Goal: Information Seeking & Learning: Learn about a topic

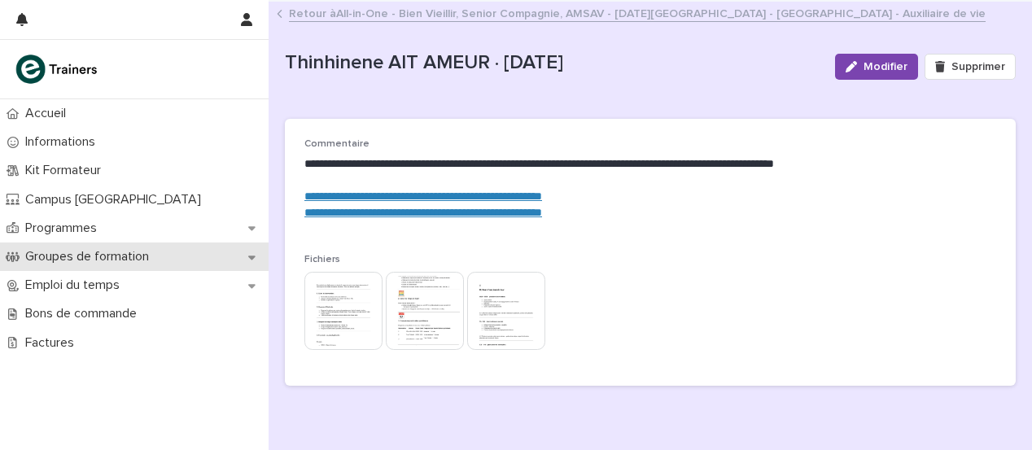
click at [112, 253] on font "Groupes de formation" at bounding box center [87, 256] width 124 height 13
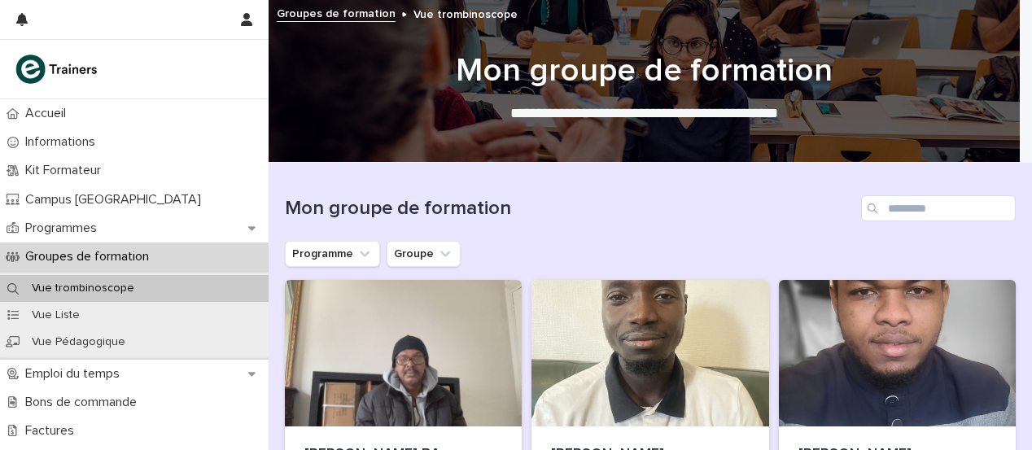
scroll to position [10, 0]
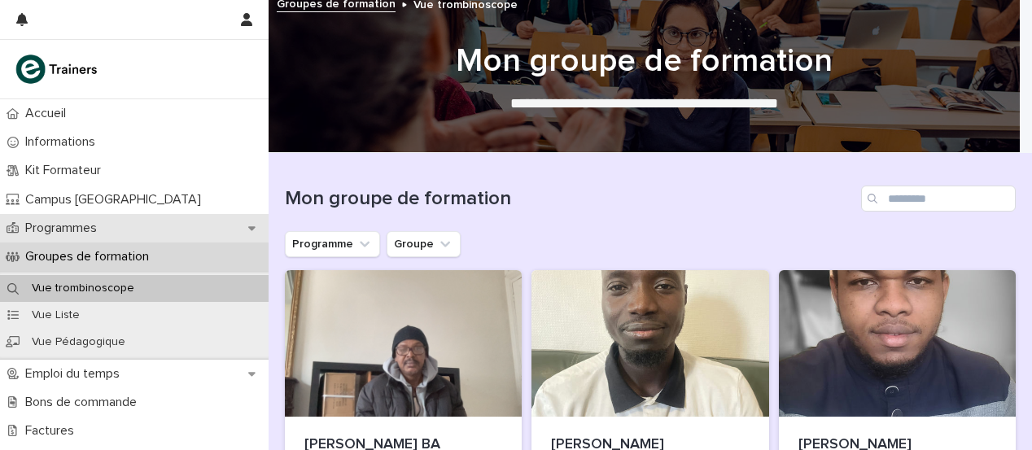
click at [147, 225] on div "Programmes" at bounding box center [134, 228] width 269 height 28
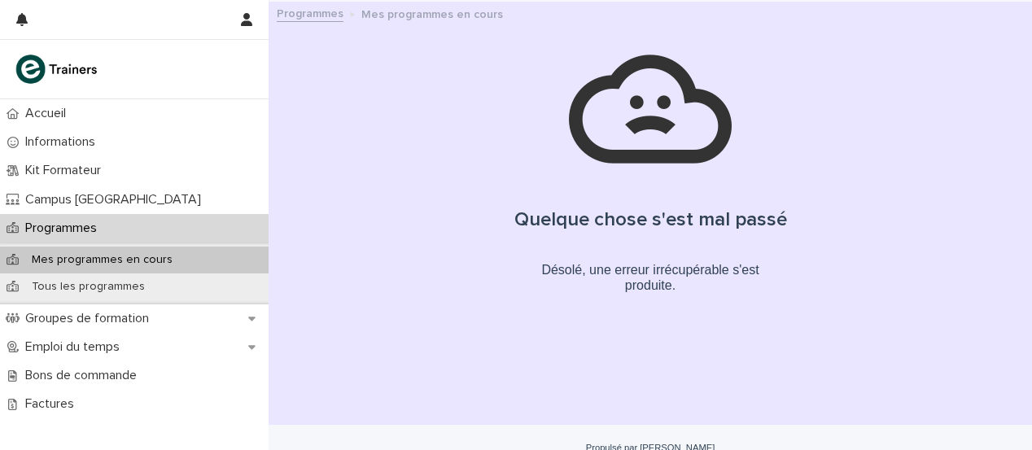
click at [132, 254] on font "Mes programmes en cours" at bounding box center [102, 259] width 141 height 11
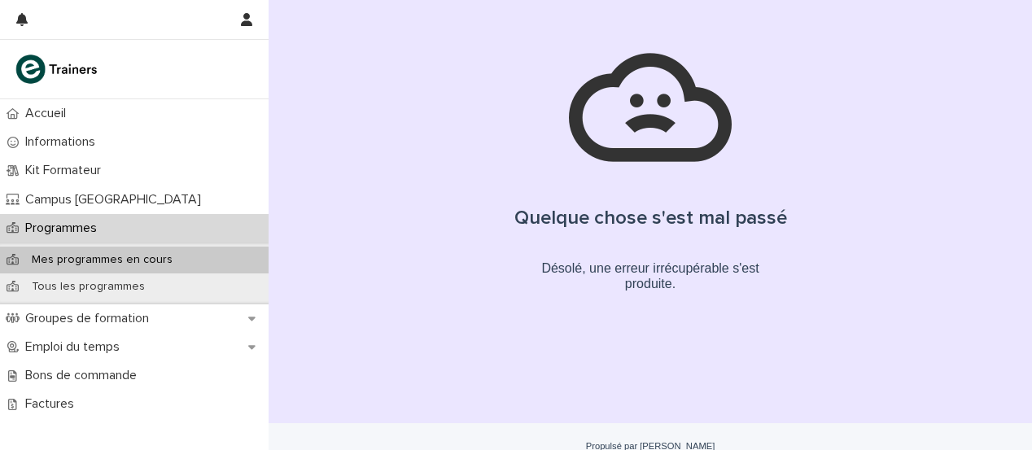
click at [145, 250] on div "Mes programmes en cours" at bounding box center [134, 260] width 269 height 27
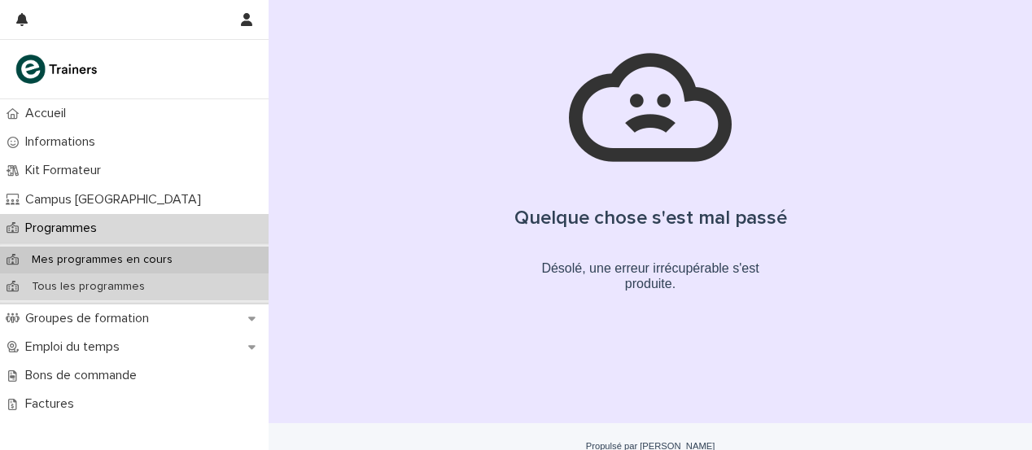
click at [115, 277] on div "Tous les programmes" at bounding box center [134, 286] width 269 height 27
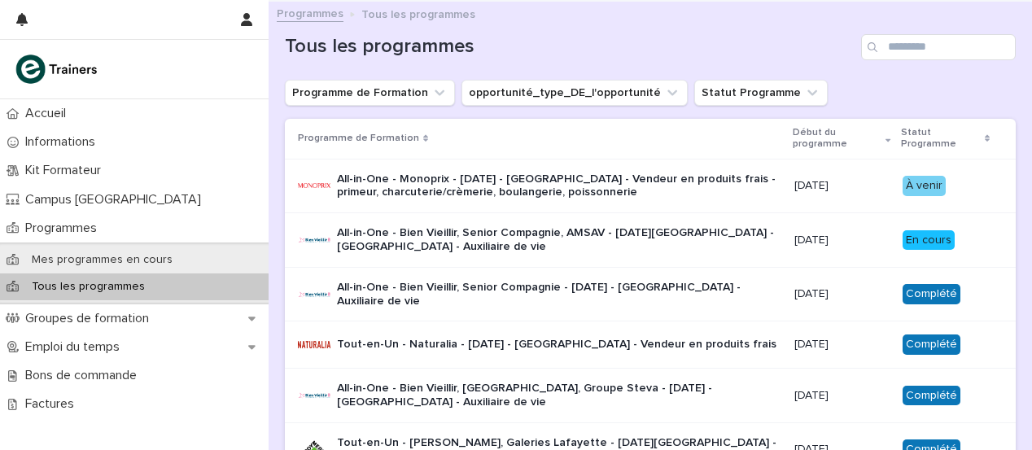
click at [619, 181] on font "All-in-One - Monoprix - [DATE] - [GEOGRAPHIC_DATA] - Vendeur en produits frais …" at bounding box center [558, 185] width 442 height 25
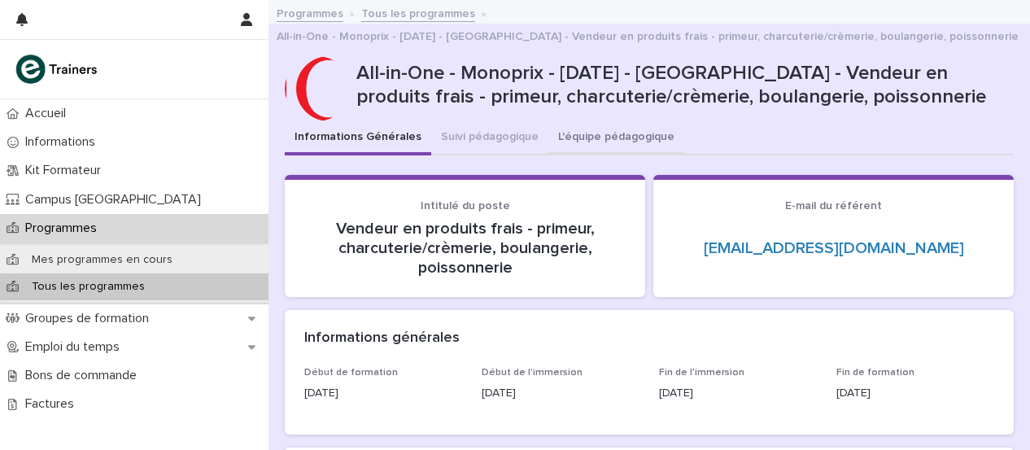
click at [632, 138] on font "L'équipe pédagogique" at bounding box center [616, 136] width 116 height 11
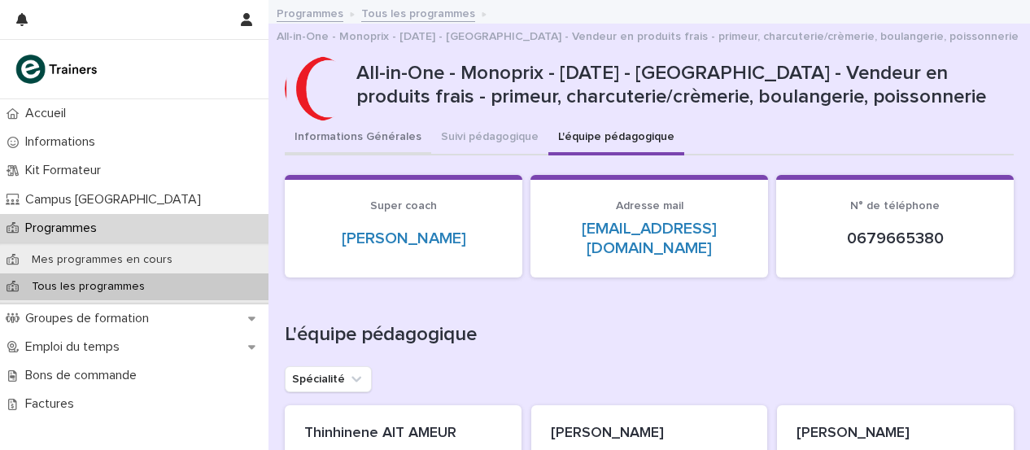
click at [376, 142] on button "Informations Générales" at bounding box center [358, 138] width 146 height 34
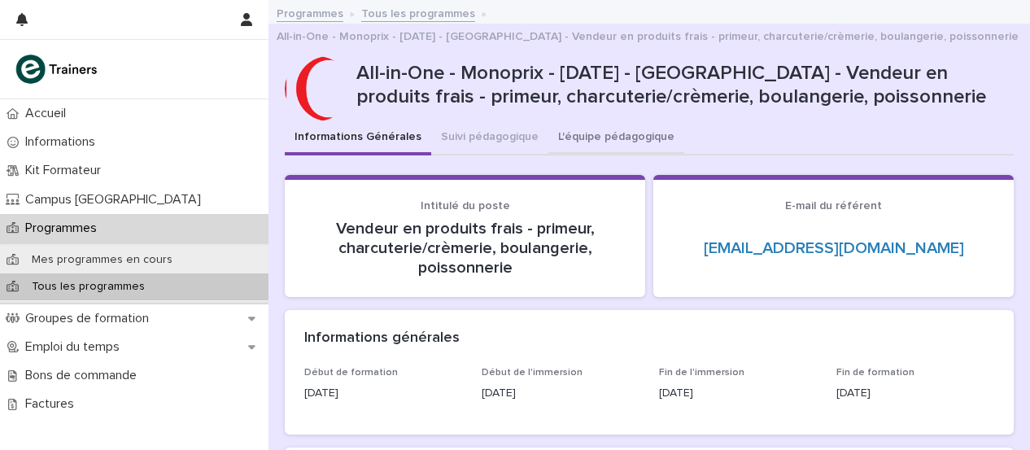
click at [586, 142] on button "L'équipe pédagogique" at bounding box center [616, 138] width 136 height 34
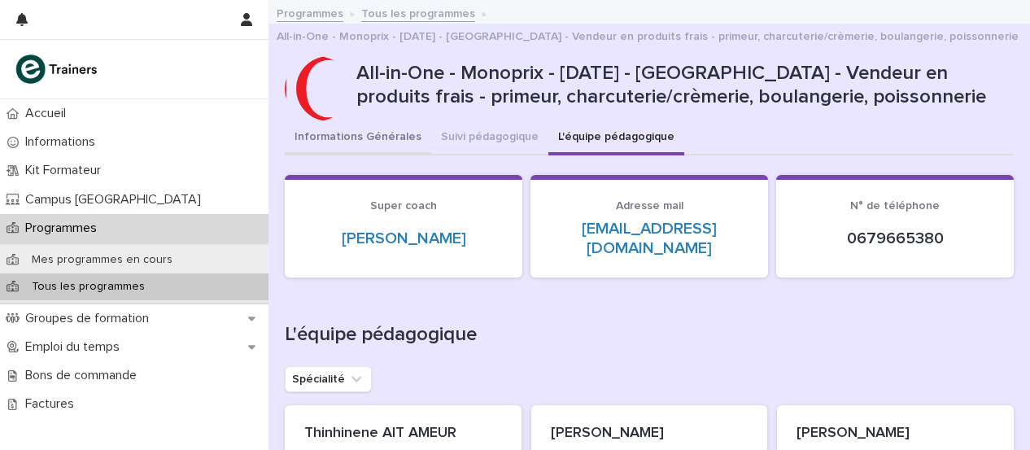
click at [373, 129] on button "Informations Générales" at bounding box center [358, 138] width 146 height 34
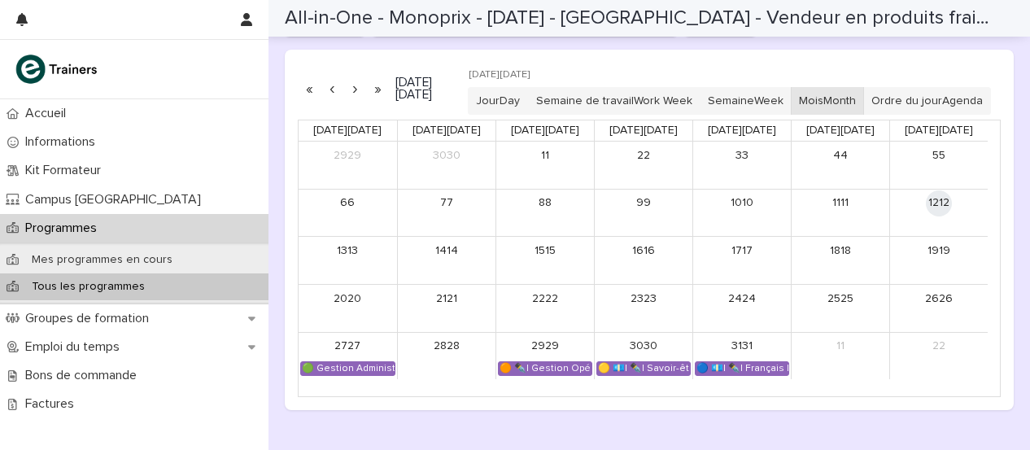
scroll to position [1092, 0]
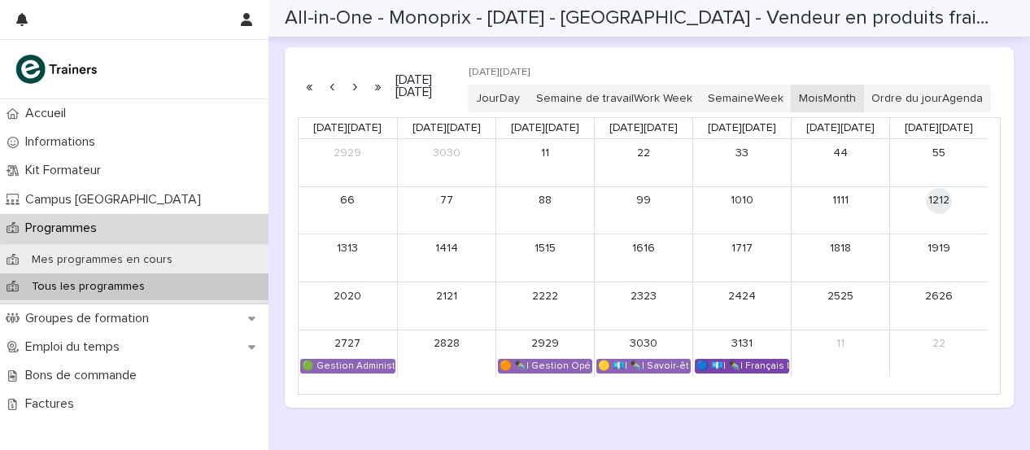
click at [750, 370] on font "🔵 💶| ✒️| Français Langue Professionnel - Conseiller et vendre des produits frais" at bounding box center [886, 365] width 378 height 9
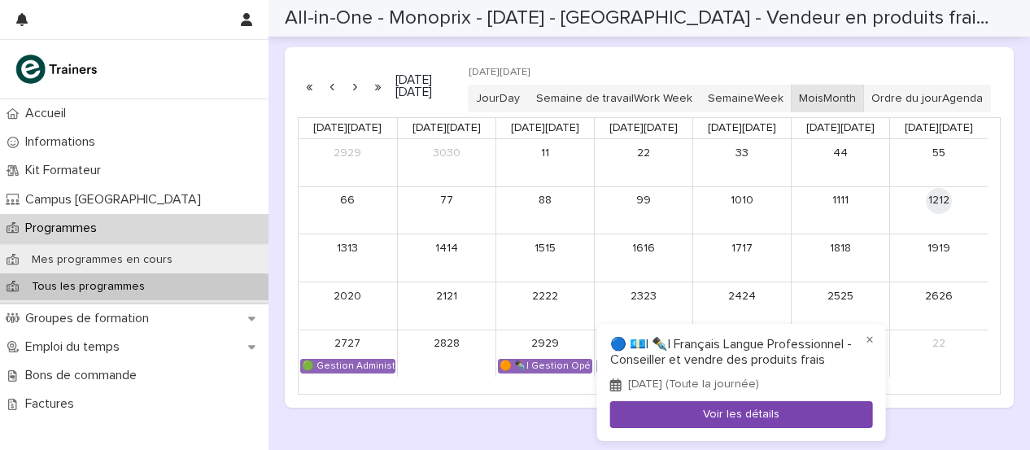
click at [710, 420] on font "Voir les détails" at bounding box center [741, 414] width 76 height 11
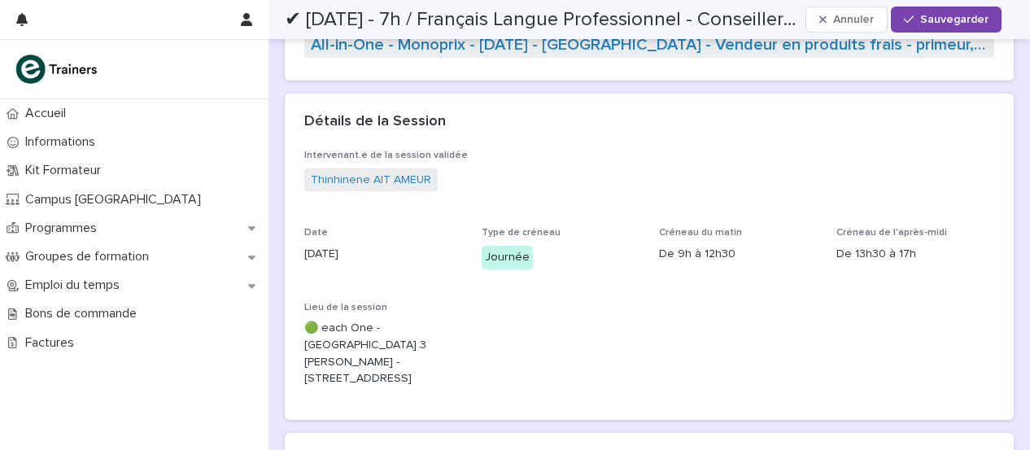
scroll to position [112, 0]
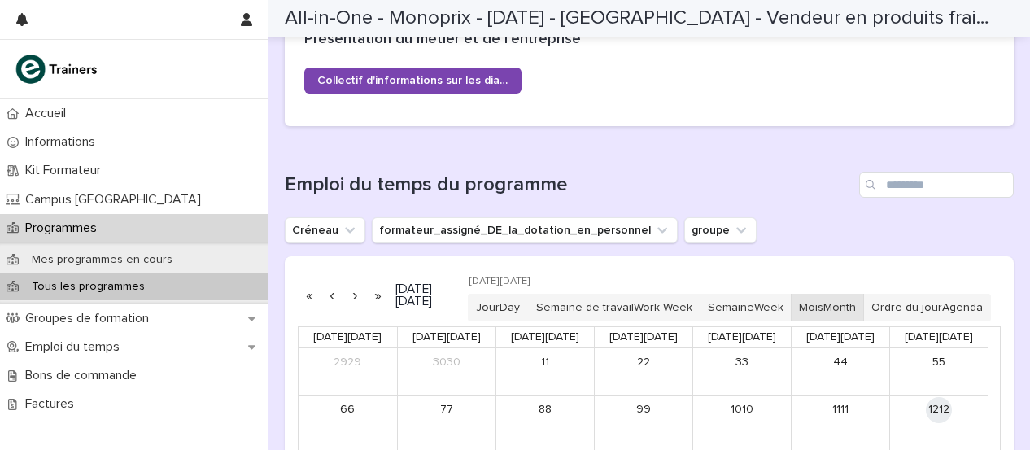
scroll to position [930, 0]
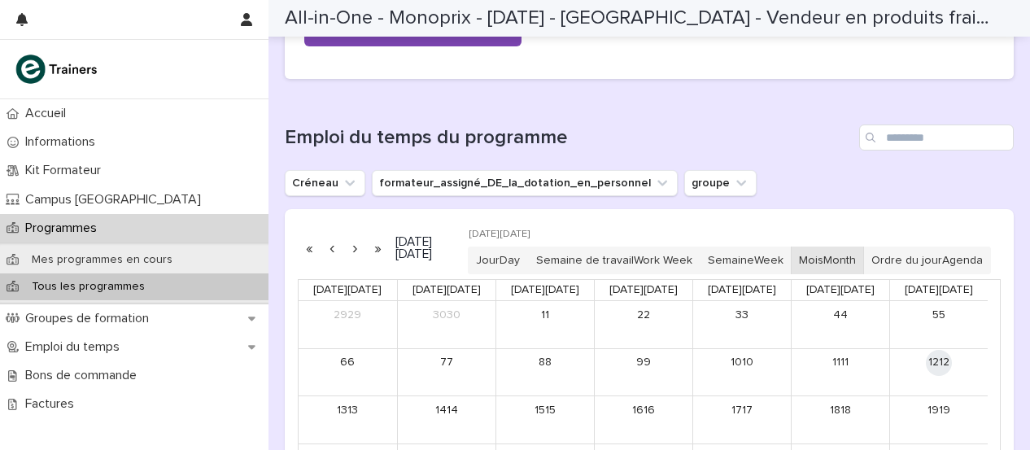
click at [353, 260] on button "button" at bounding box center [354, 248] width 23 height 26
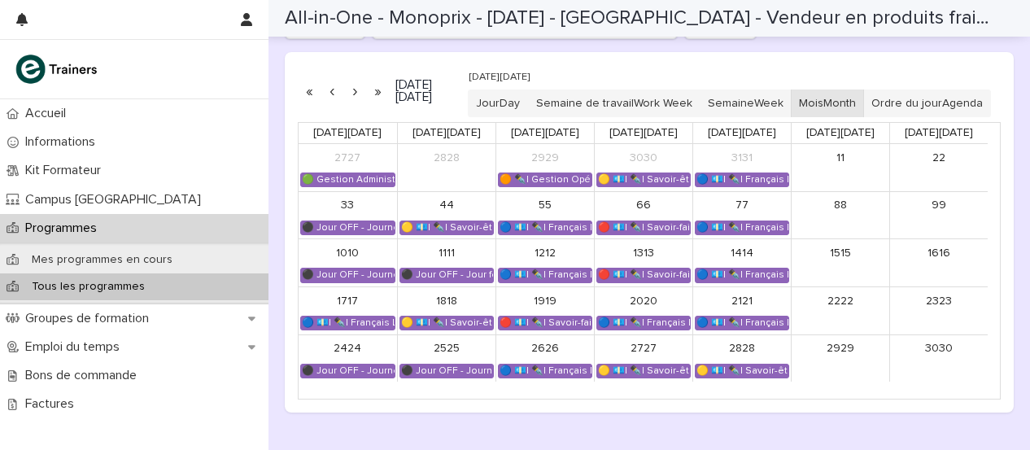
scroll to position [1128, 0]
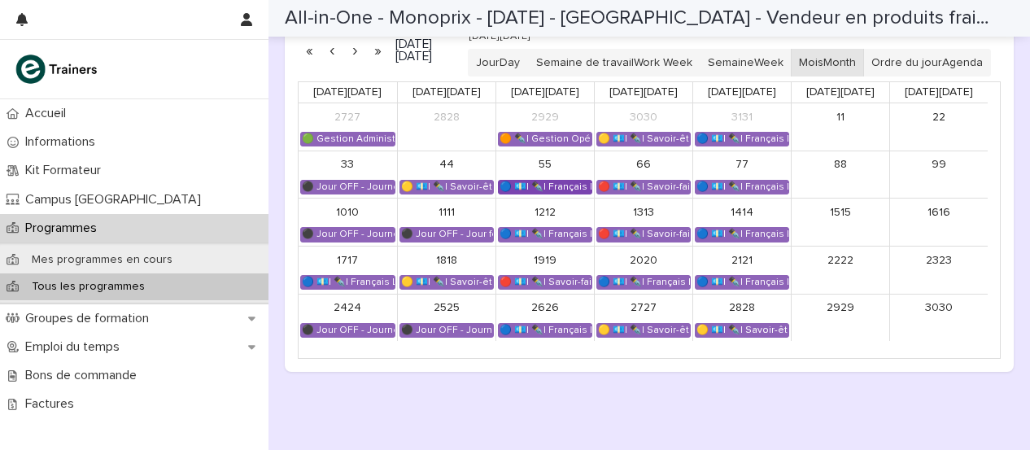
click at [548, 194] on div "🔵 💶| ✒️| Français Langue Professionnel - Conseiller et vendre des produits frai…" at bounding box center [545, 187] width 93 height 13
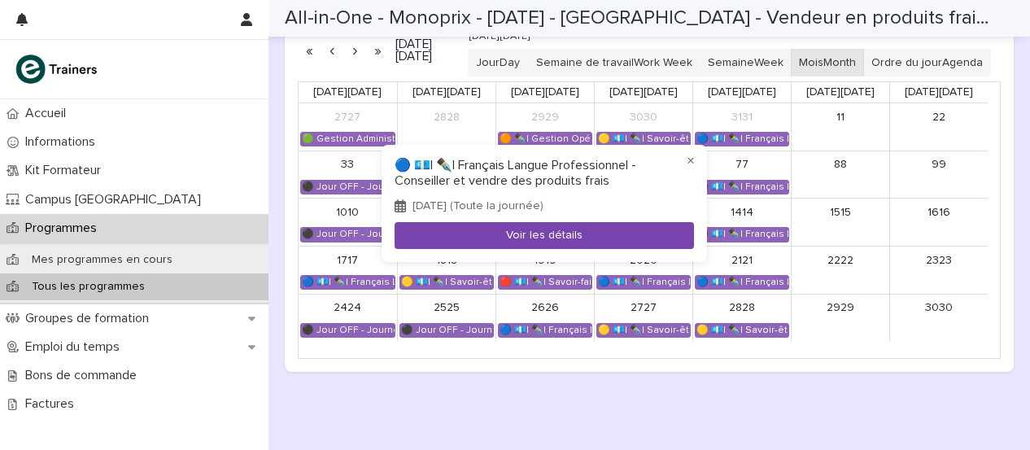
click at [548, 236] on font "Voir les détails" at bounding box center [544, 234] width 76 height 11
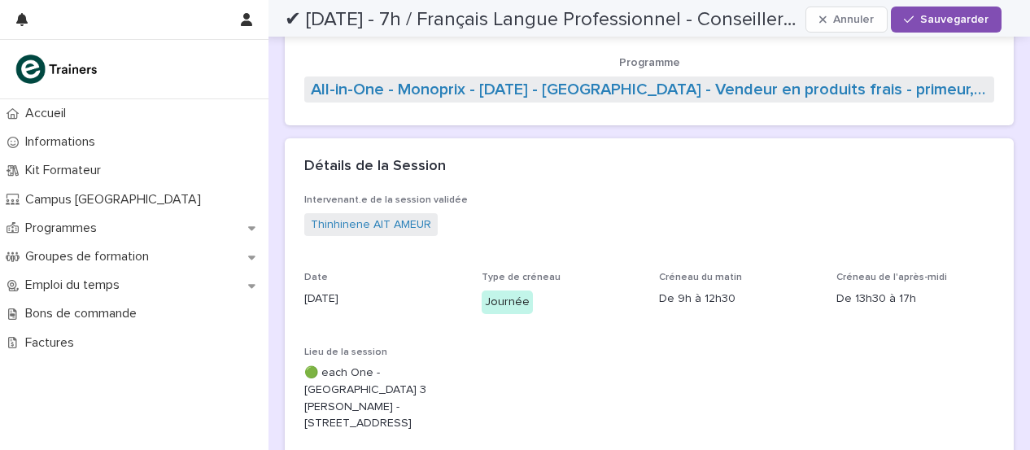
scroll to position [70, 0]
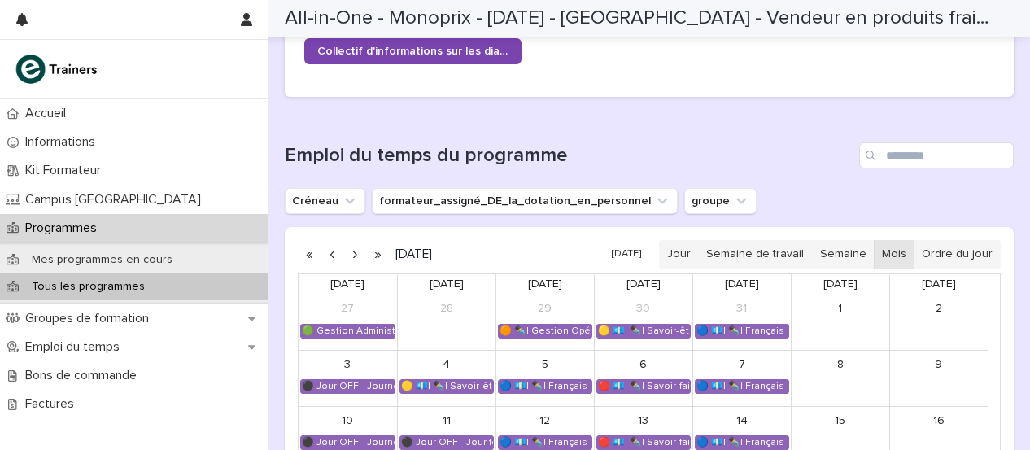
scroll to position [985, 0]
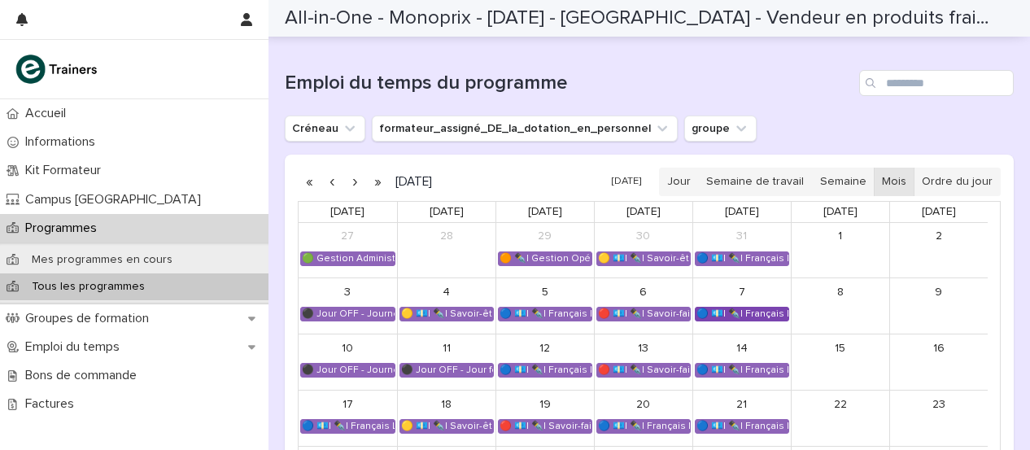
click at [744, 310] on font "🔵 💶| ✒️| Français Langue Professionnel - Conseiller et vendre des produits frais" at bounding box center [886, 313] width 378 height 9
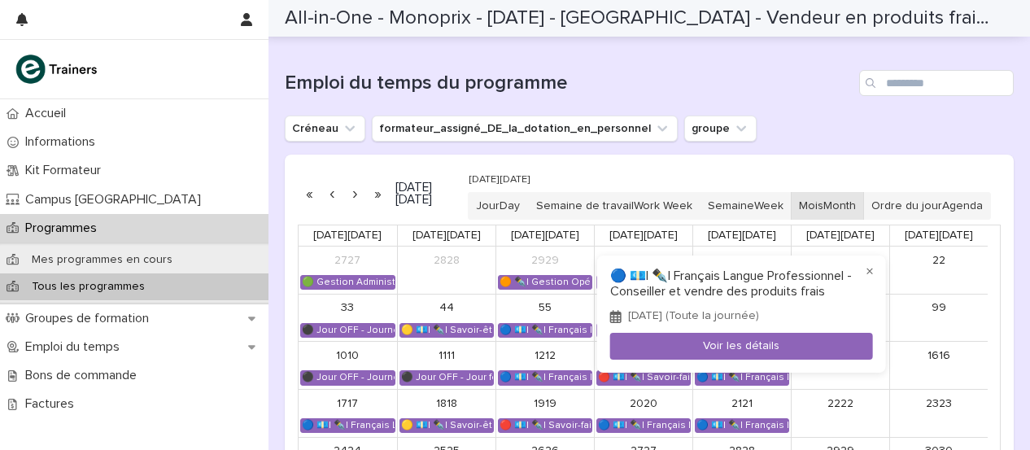
click at [980, 136] on div at bounding box center [515, 225] width 1030 height 450
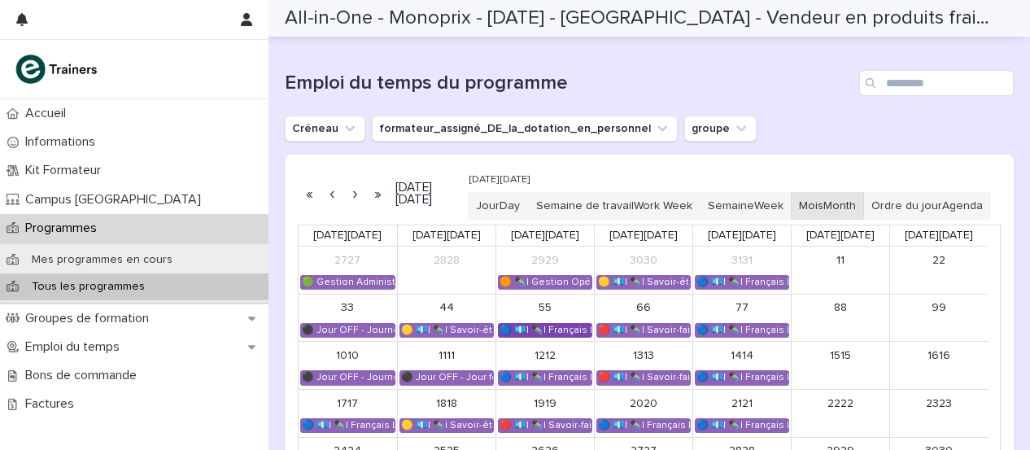
click at [552, 334] on font "🔵 💶| ✒️| Français Langue Professionnel - Conseiller et vendre des produits frais" at bounding box center [689, 330] width 378 height 9
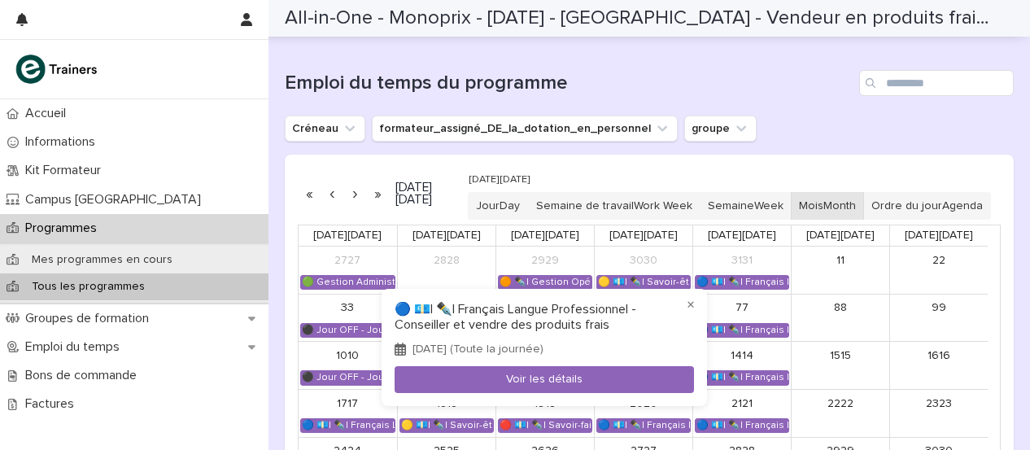
click at [750, 341] on div at bounding box center [515, 225] width 1030 height 450
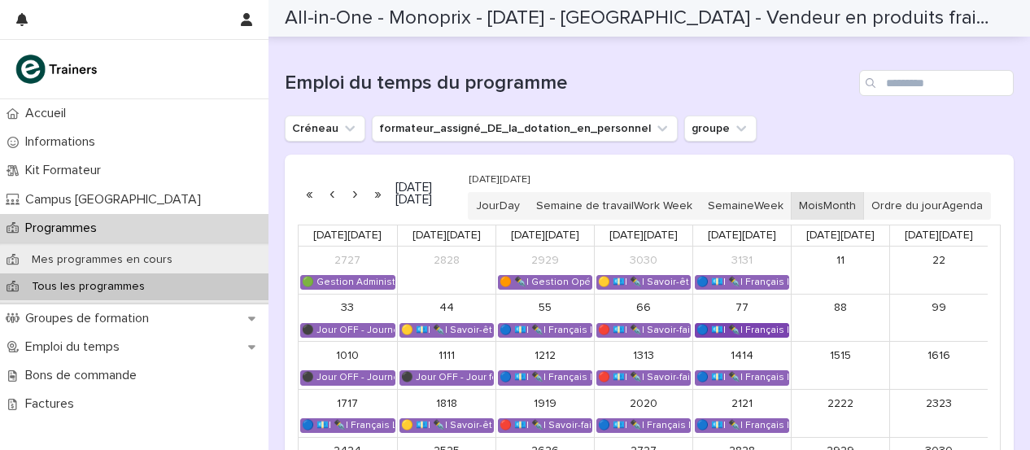
click at [729, 334] on font "🔵 💶| ✒️| Français Langue Professionnel - Conseiller et vendre des produits frais" at bounding box center [886, 330] width 378 height 9
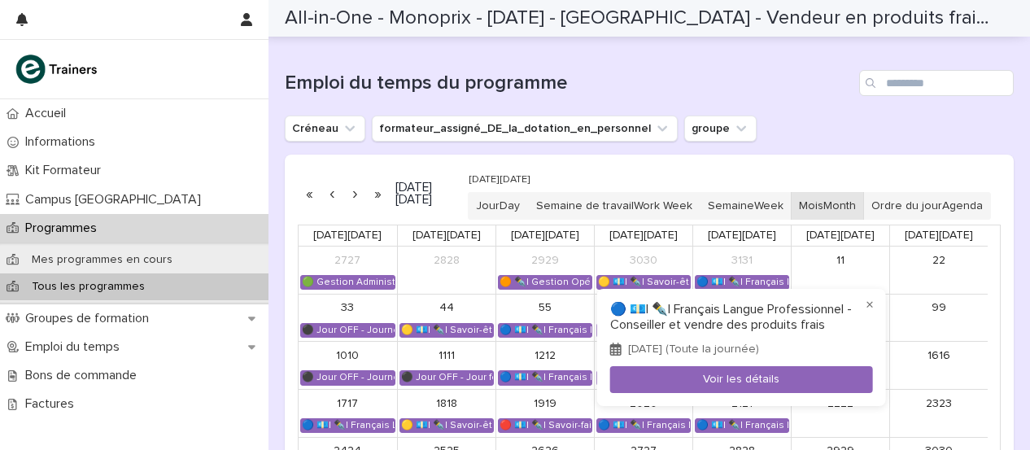
click at [540, 344] on div at bounding box center [515, 225] width 1030 height 450
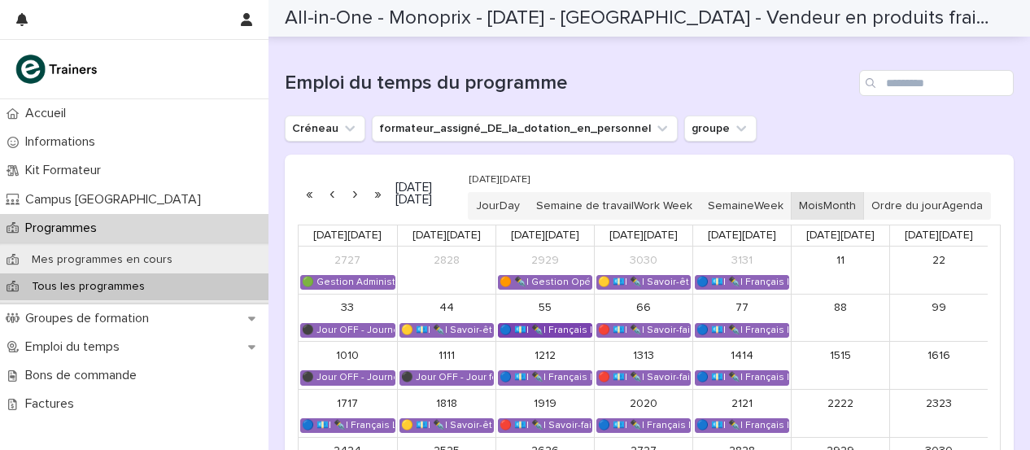
click at [568, 334] on font "🔵 💶| ✒️| Français Langue Professionnel - Conseiller et vendre des produits frais" at bounding box center [689, 330] width 378 height 9
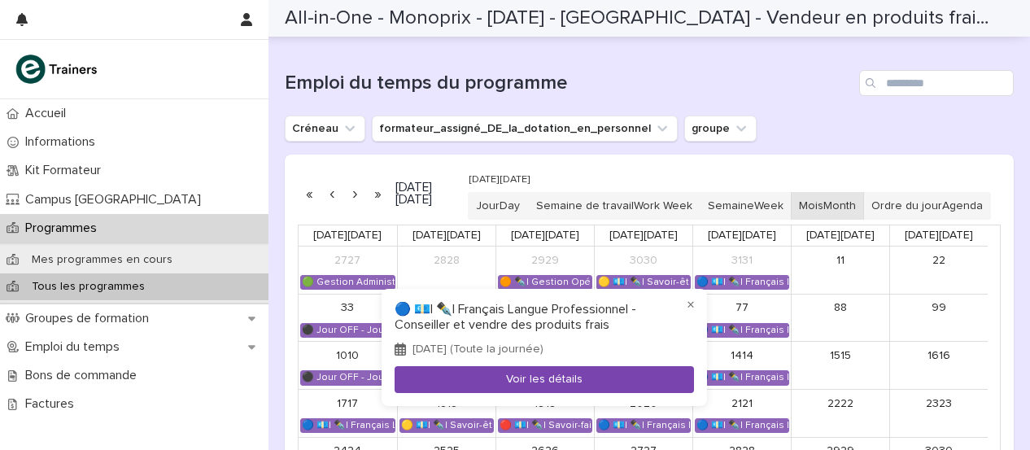
click at [556, 378] on font "Voir les détails" at bounding box center [544, 379] width 76 height 11
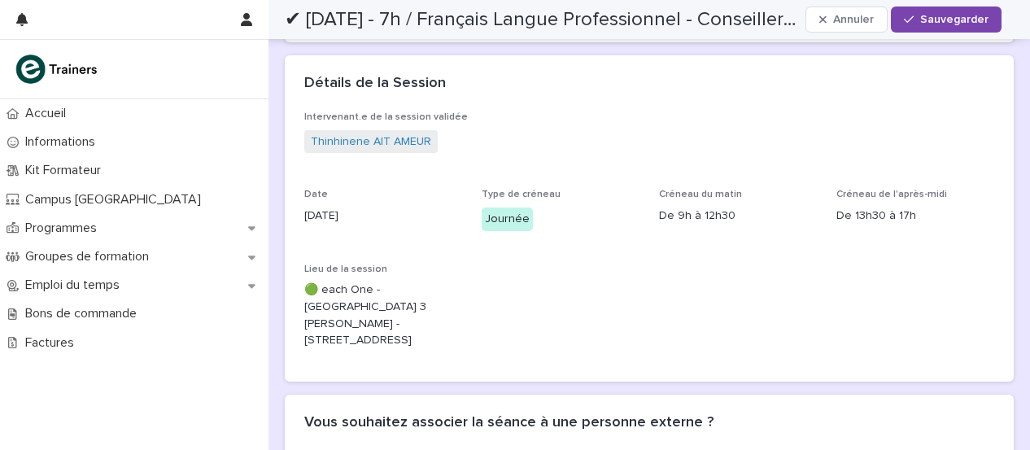
scroll to position [169, 0]
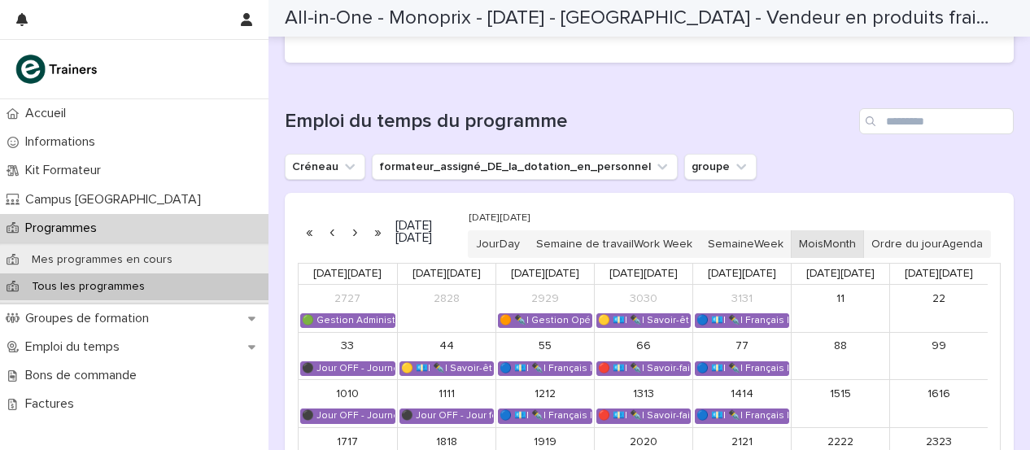
scroll to position [1025, 0]
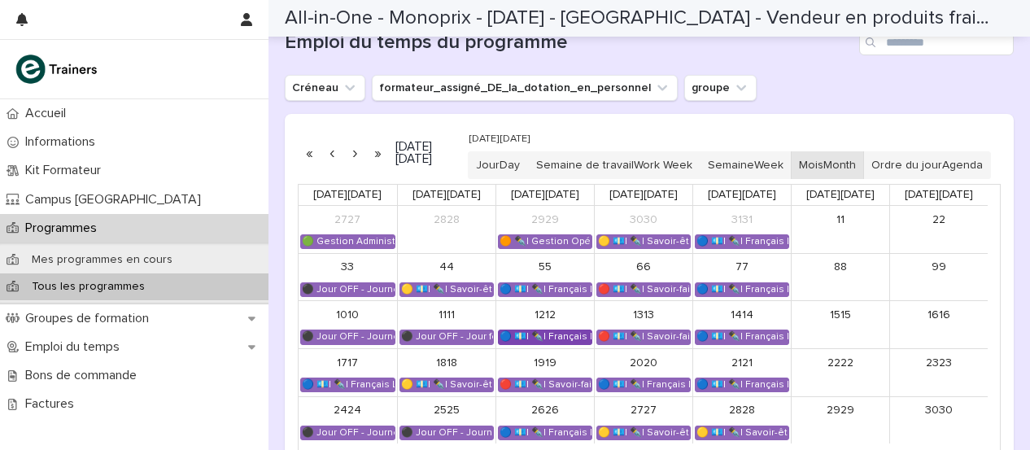
click at [551, 341] on font "🔵 💶| ✒️| Français Langue Professionnel - Les compétences clés du métier de vend…" at bounding box center [741, 336] width 482 height 9
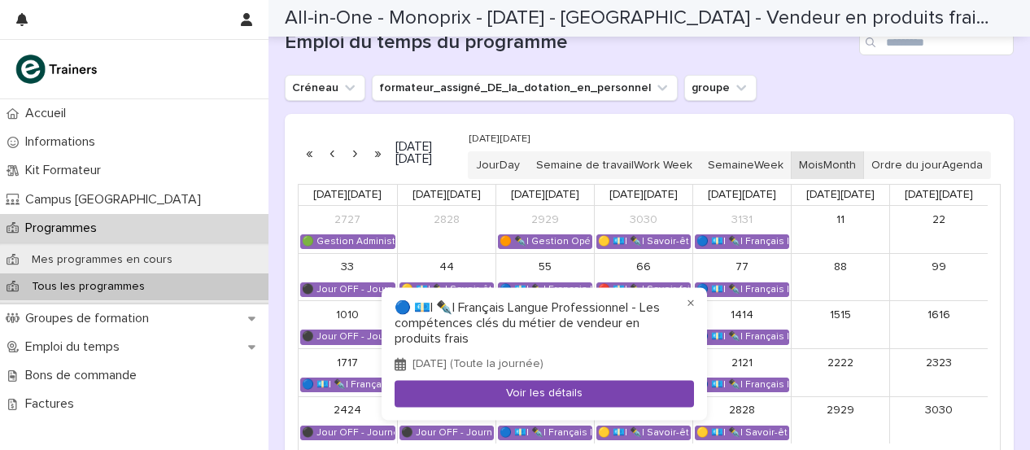
click at [522, 393] on font "Voir les détails" at bounding box center [544, 393] width 76 height 11
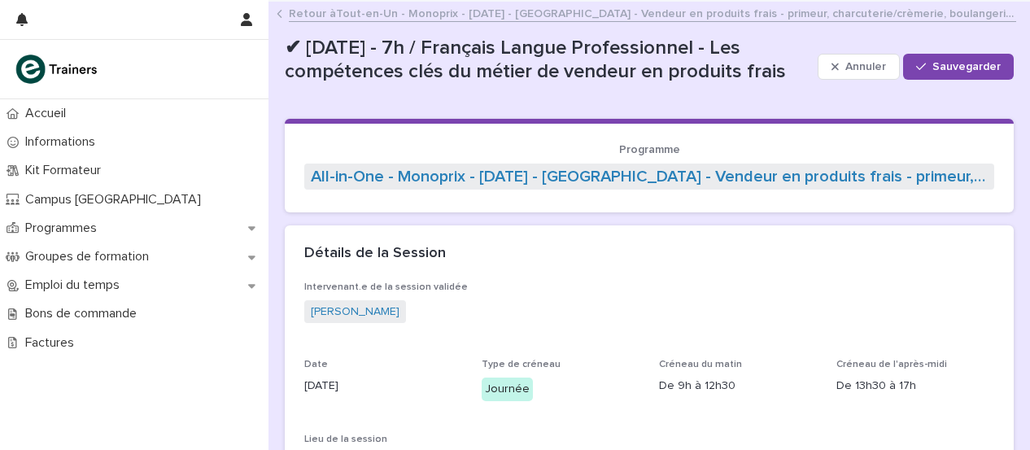
click at [522, 393] on font "Journée" at bounding box center [507, 388] width 45 height 11
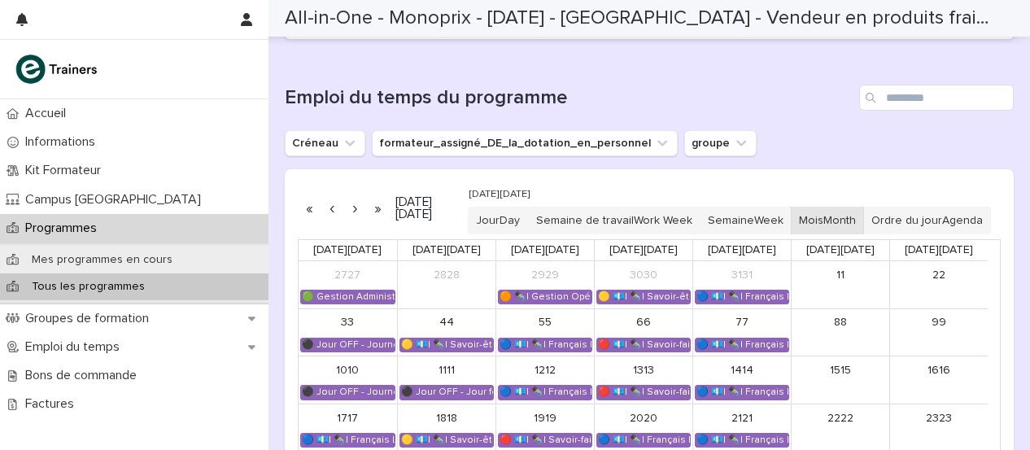
scroll to position [1190, 0]
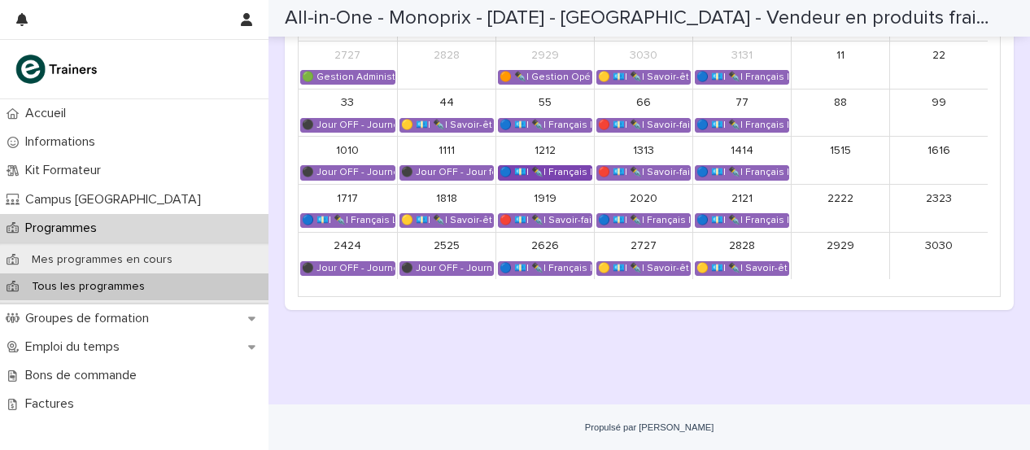
click at [548, 177] on font "🔵 💶| ✒️| Français Langue Professionnel - Les compétences clés du métier de vend…" at bounding box center [741, 172] width 482 height 9
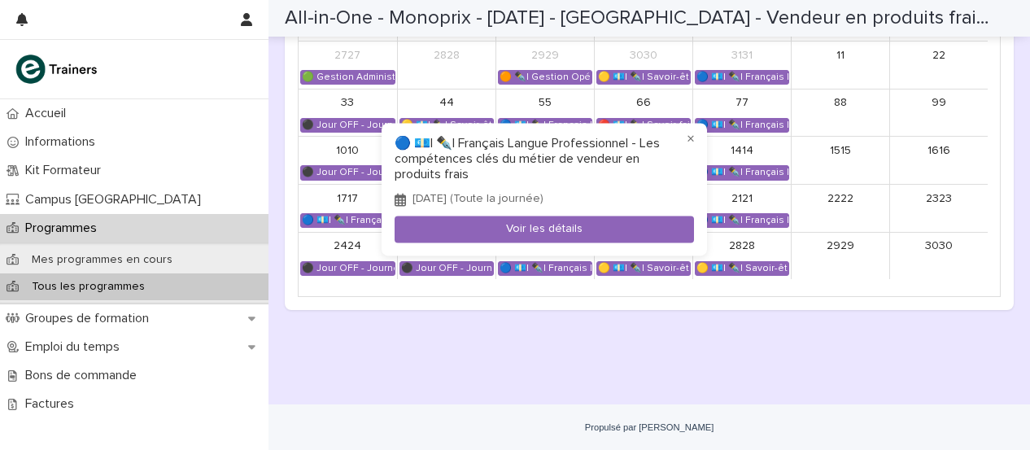
click at [750, 190] on div at bounding box center [515, 225] width 1030 height 450
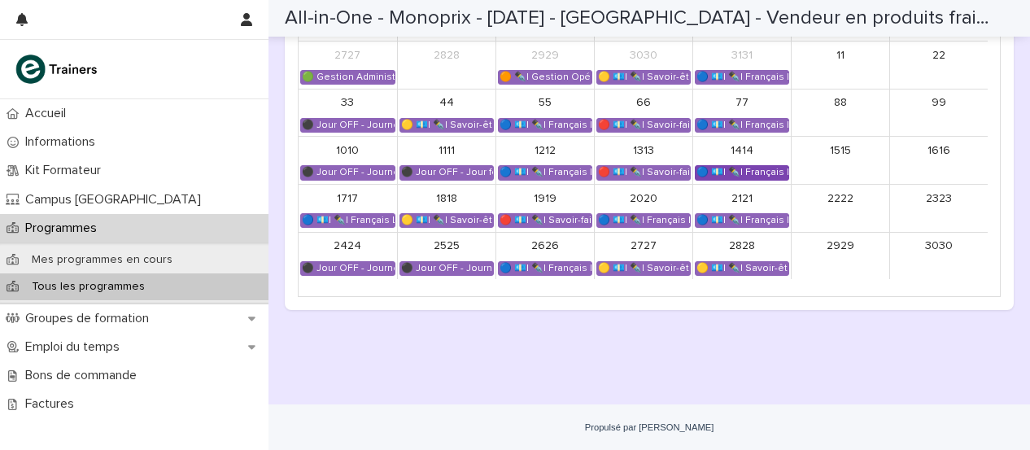
click at [747, 177] on font "🔵 💶| ✒️| Français Langue Professionnel - Conseiller et vendre des produits frais" at bounding box center [886, 172] width 378 height 9
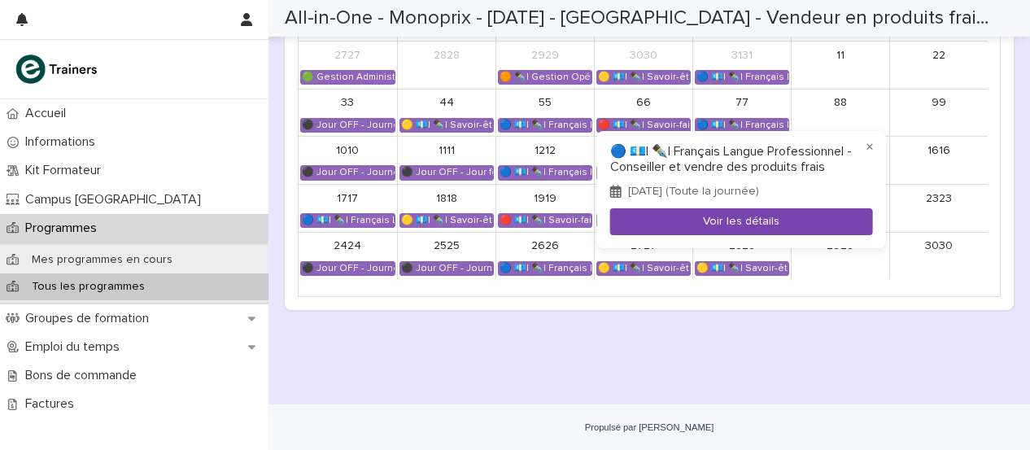
click at [742, 235] on button "Voir les détails" at bounding box center [741, 221] width 263 height 27
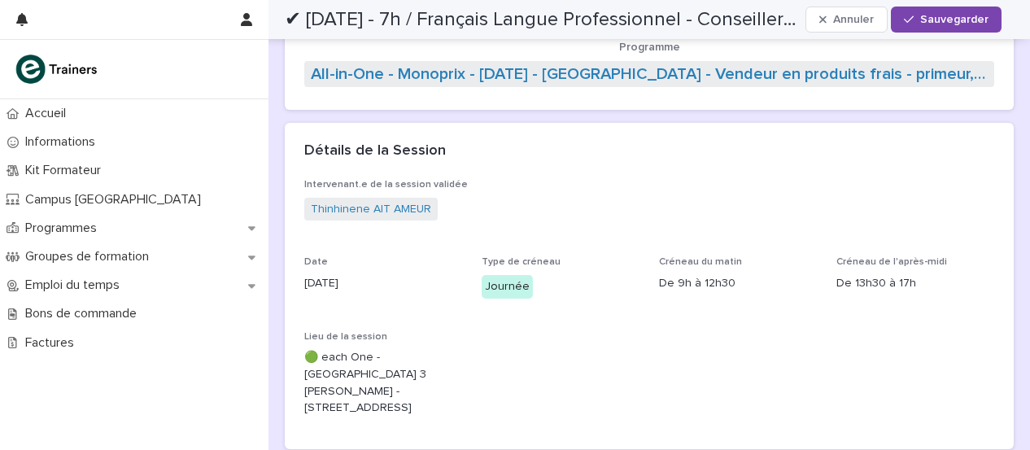
scroll to position [94, 0]
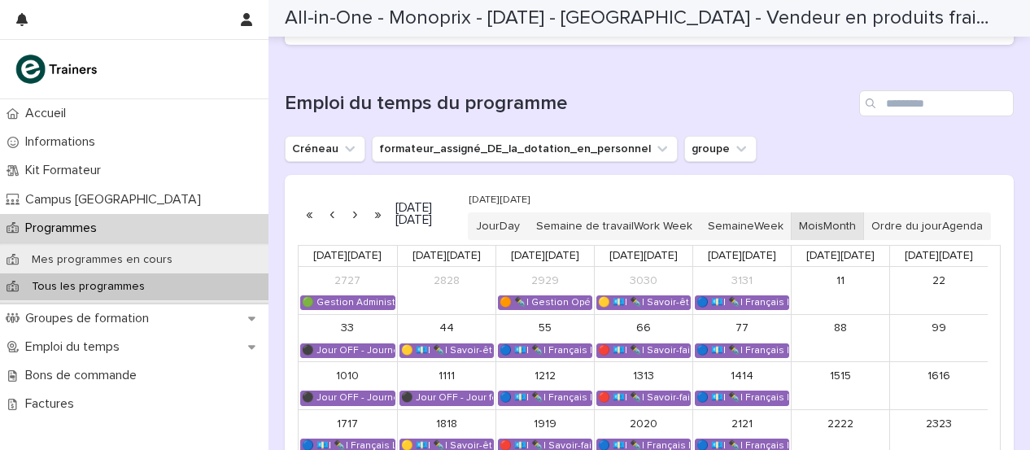
scroll to position [1190, 0]
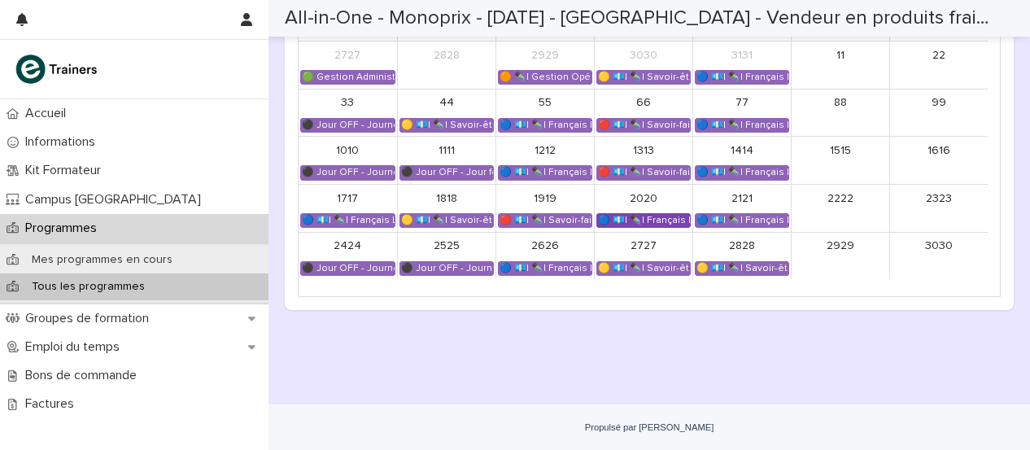
click at [652, 227] on div "🔵 💶| ✒️| Français Langue Professionnel - Conseiller et vendre des produits frai…" at bounding box center [643, 220] width 93 height 13
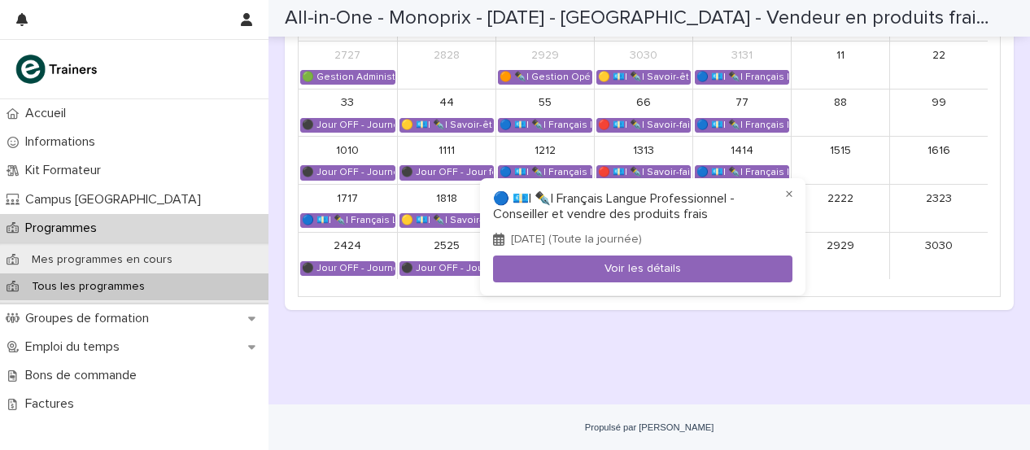
click at [330, 239] on div at bounding box center [515, 225] width 1030 height 450
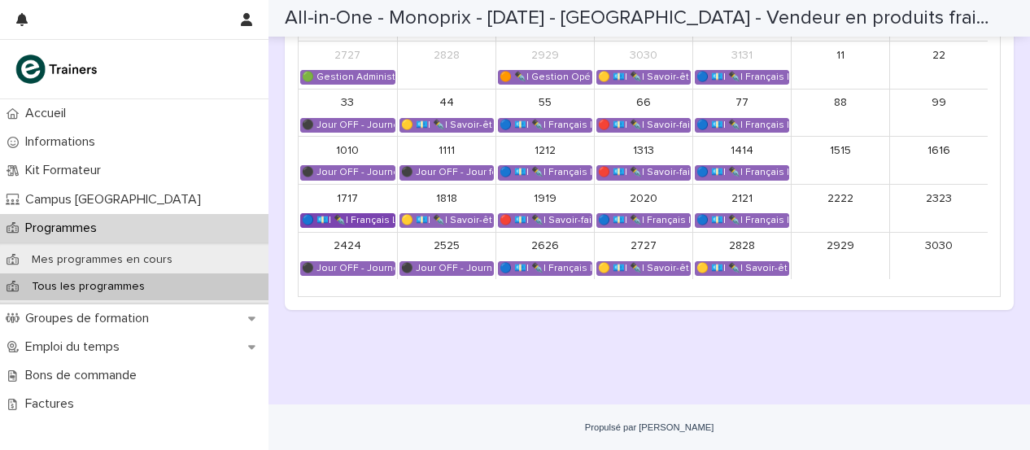
click at [339, 225] on font "🔵 💶| ✒️| Français Langue Professionnel - Interagir avec les collègues et la hié…" at bounding box center [502, 220] width 400 height 9
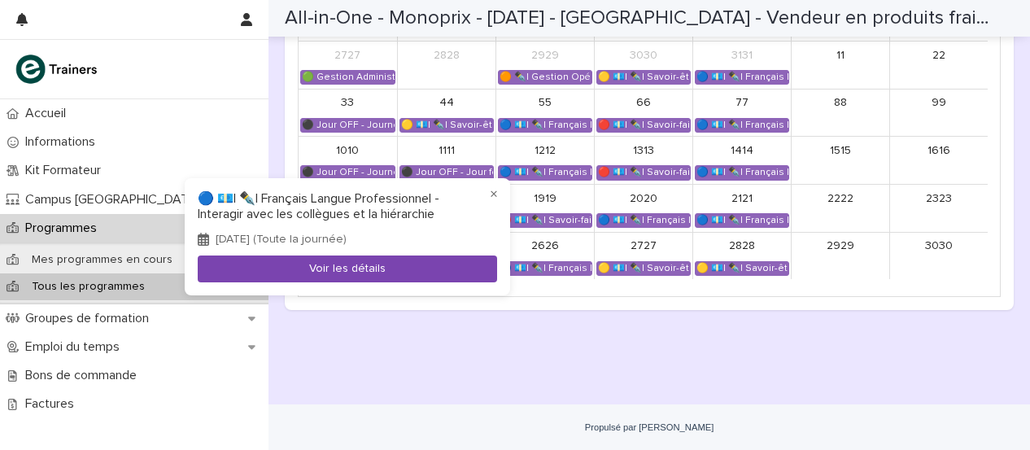
click at [375, 271] on font "Voir les détails" at bounding box center [347, 268] width 76 height 11
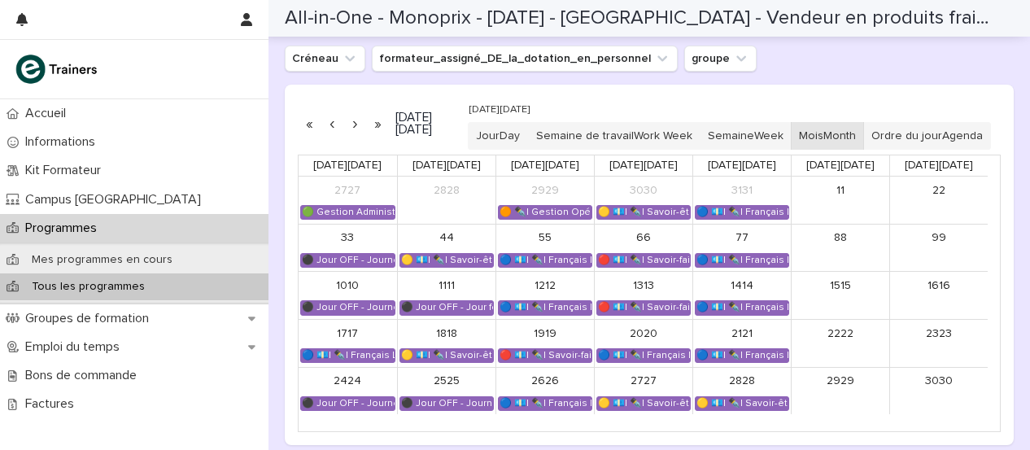
scroll to position [1071, 0]
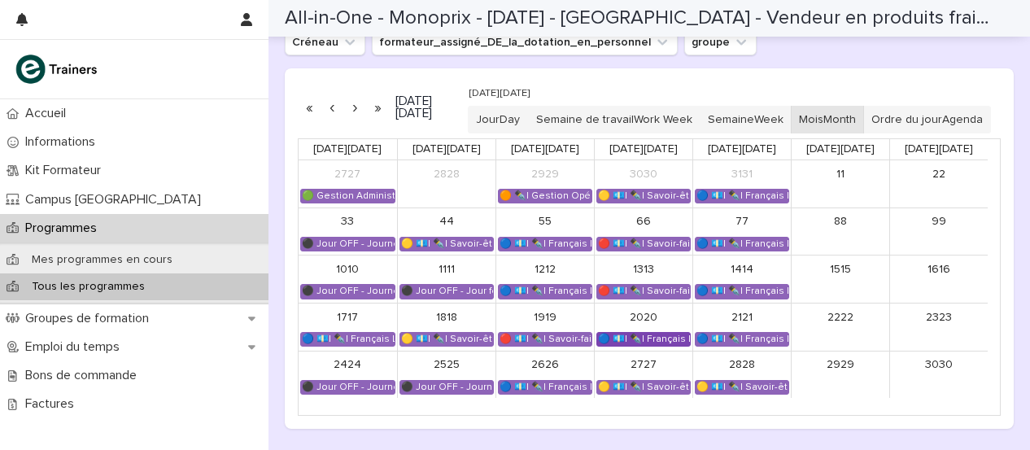
click at [643, 343] on font "🔵 💶| ✒️| Français Langue Professionnel - Conseiller et vendre des produits frais" at bounding box center [787, 338] width 378 height 9
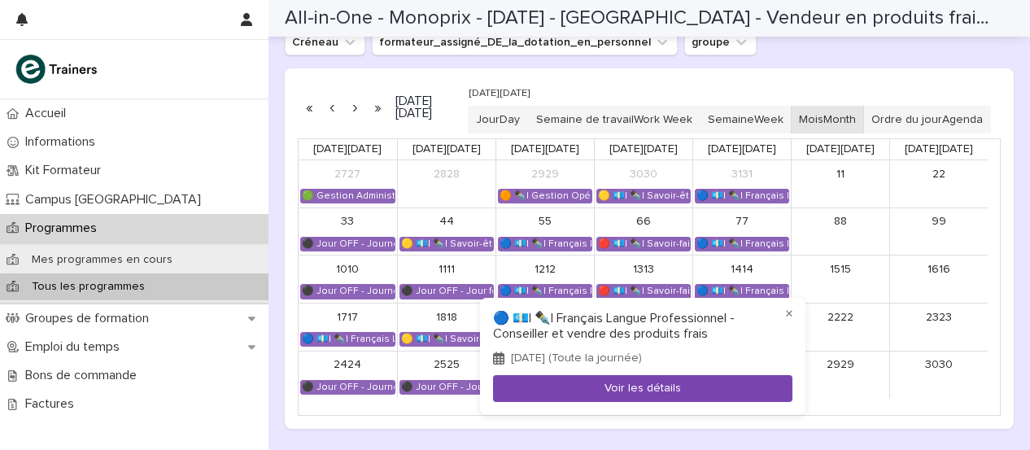
click at [623, 392] on font "Voir les détails" at bounding box center [643, 387] width 76 height 11
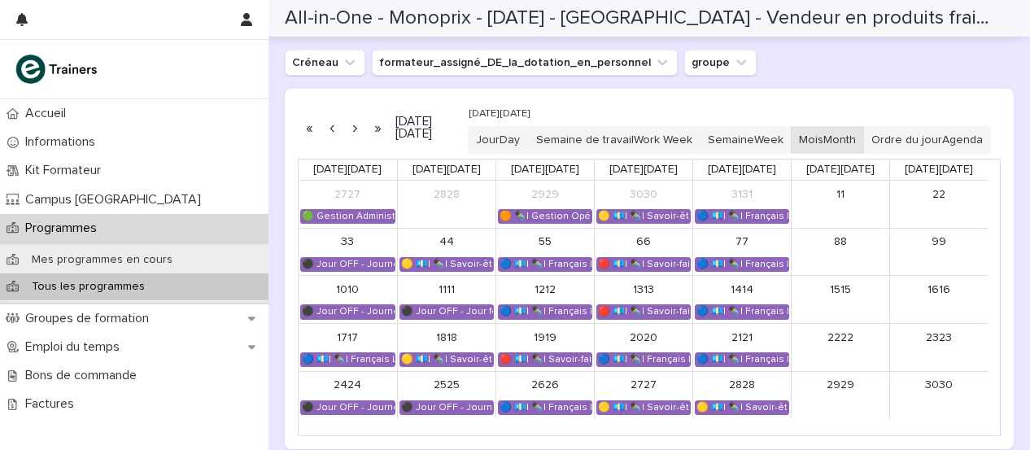
scroll to position [1190, 0]
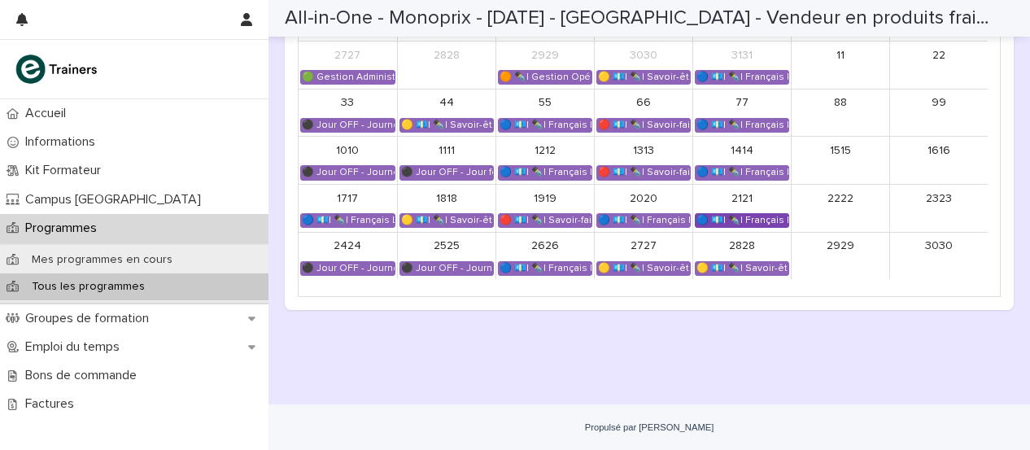
click at [762, 227] on div "🔵 💶| ✒️| Français Langue Professionnelle - Valoriser les produits frais et leur…" at bounding box center [742, 220] width 93 height 13
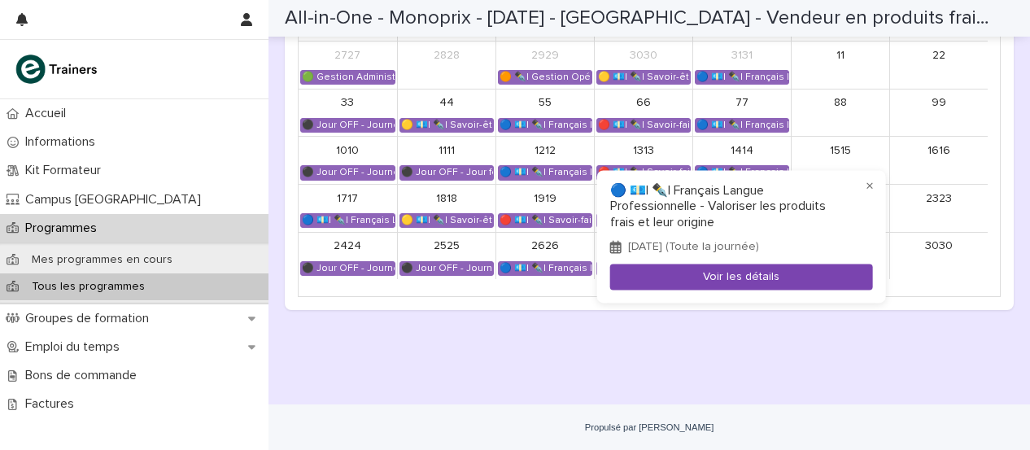
click at [768, 269] on button "Voir les détails" at bounding box center [741, 277] width 263 height 27
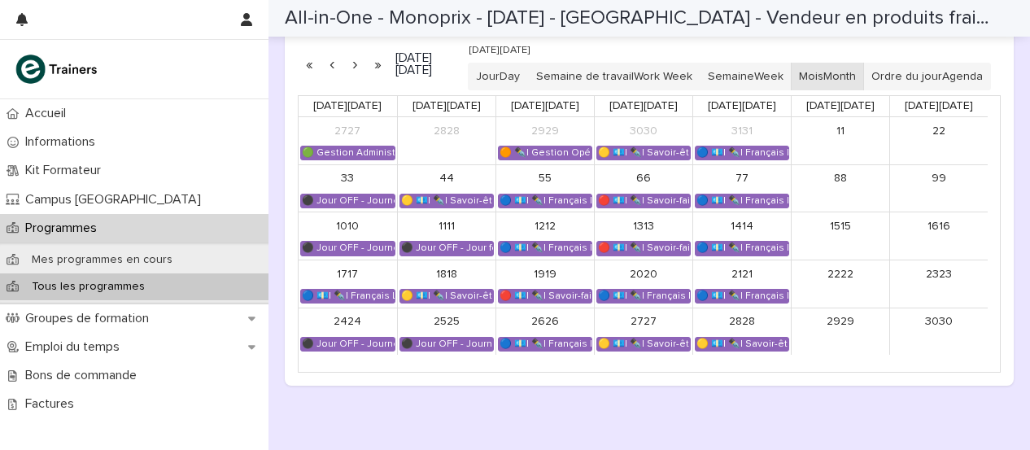
scroll to position [1165, 0]
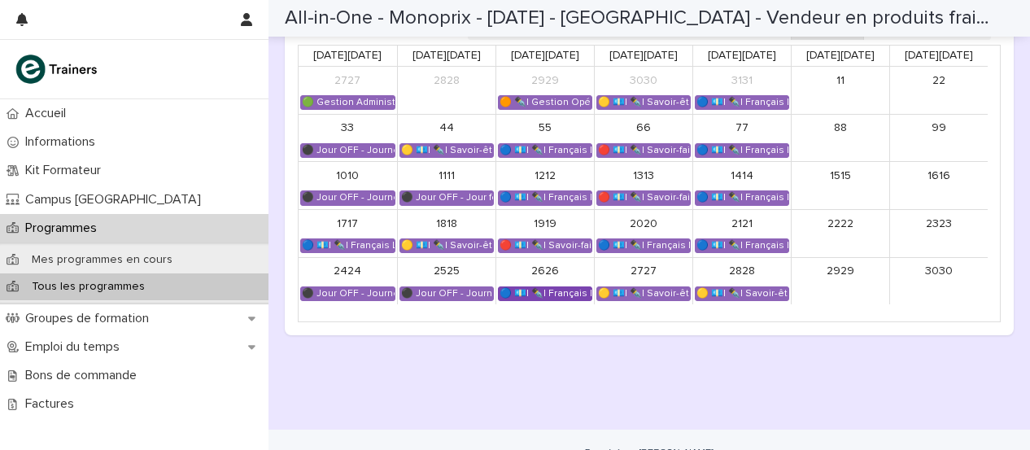
click at [536, 301] on link "🔵 💶| ✒️| Français Langue Professionnel - Les compétences clés du métier de vend…" at bounding box center [545, 293] width 94 height 15
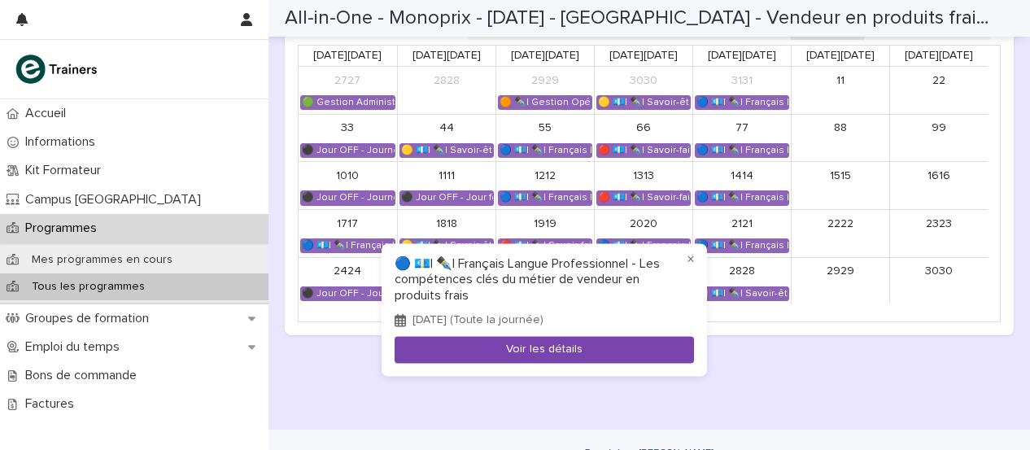
click at [552, 355] on font "Voir les détails" at bounding box center [544, 349] width 76 height 11
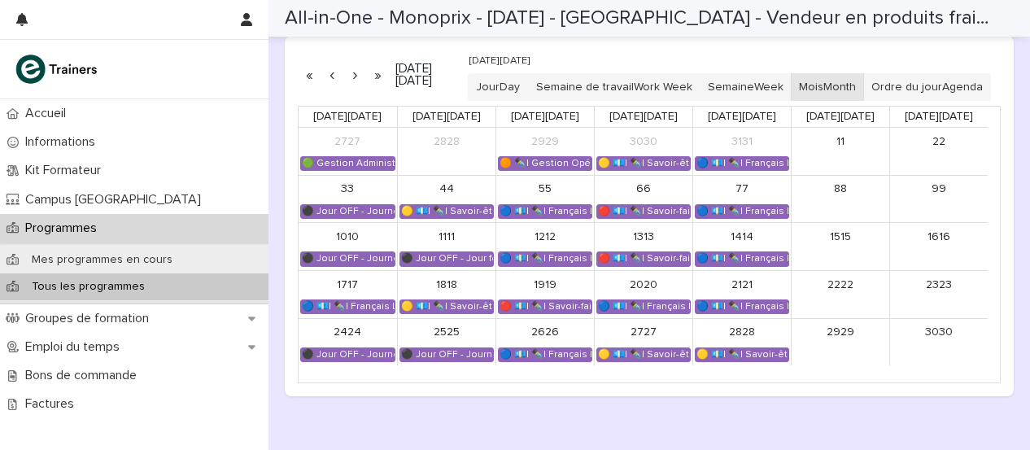
scroll to position [1091, 0]
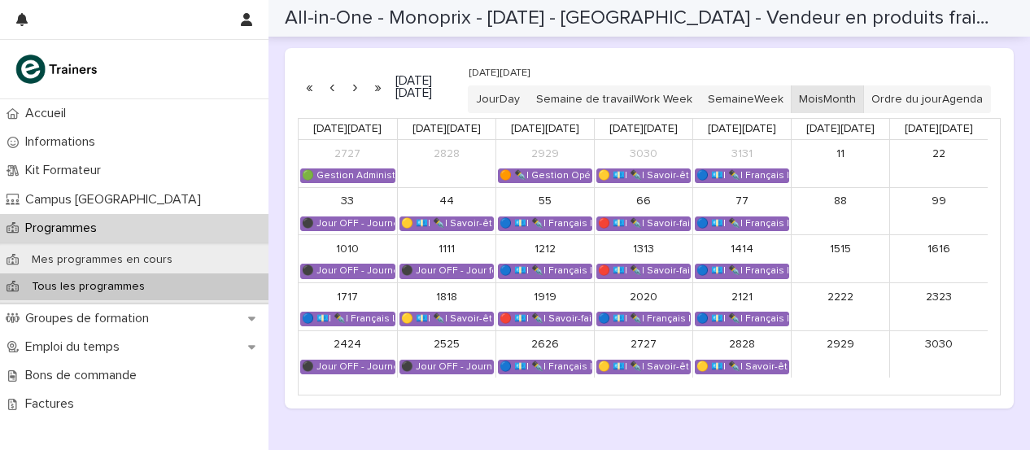
click at [358, 98] on button "button" at bounding box center [354, 87] width 23 height 26
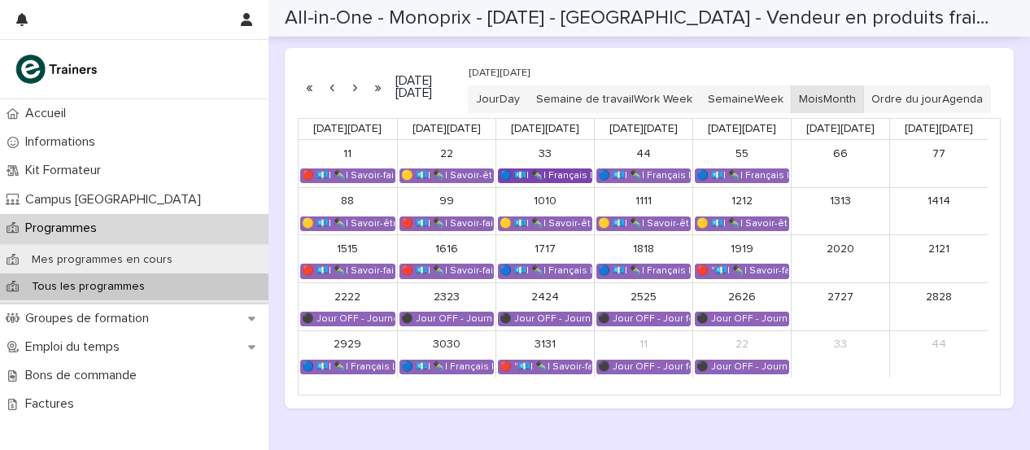
click at [565, 180] on font "🔵 💶| ✒️| Français Langue Professionnelle - Valoriser les produits frais et leur…" at bounding box center [698, 175] width 397 height 9
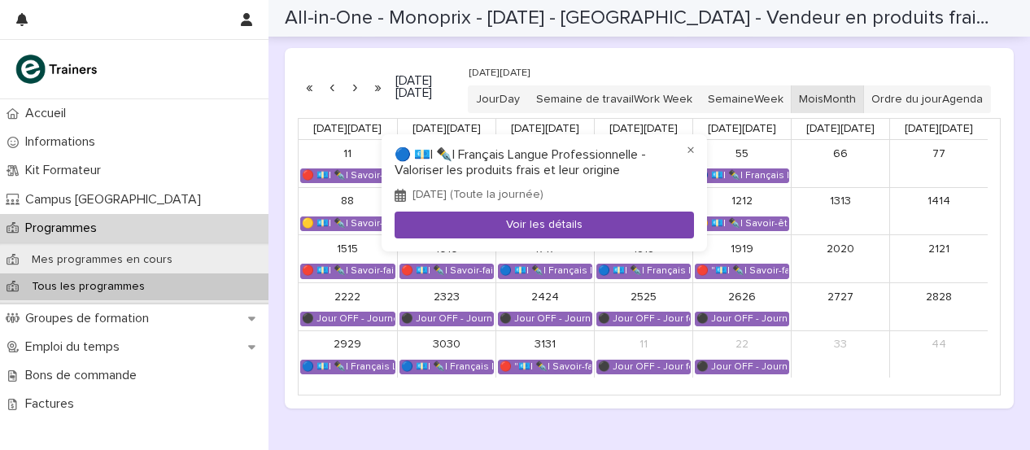
click at [562, 224] on font "Voir les détails" at bounding box center [544, 224] width 76 height 11
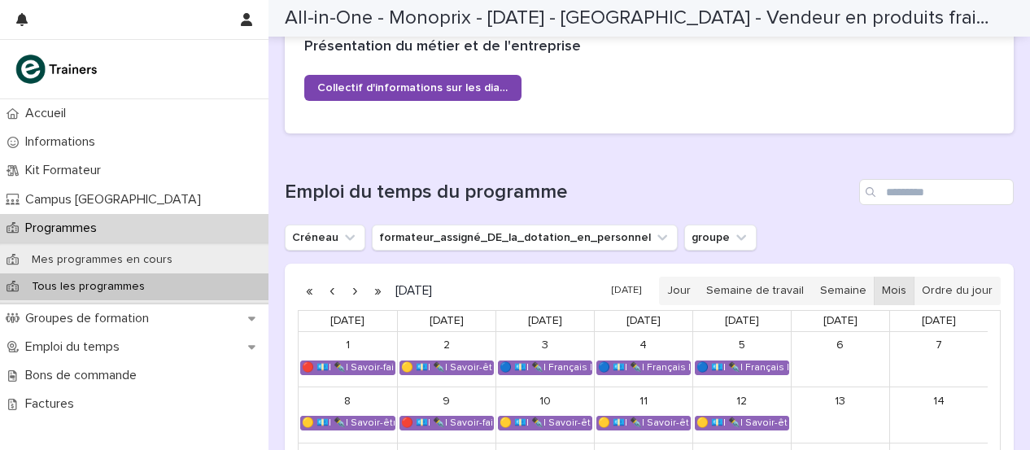
scroll to position [922, 0]
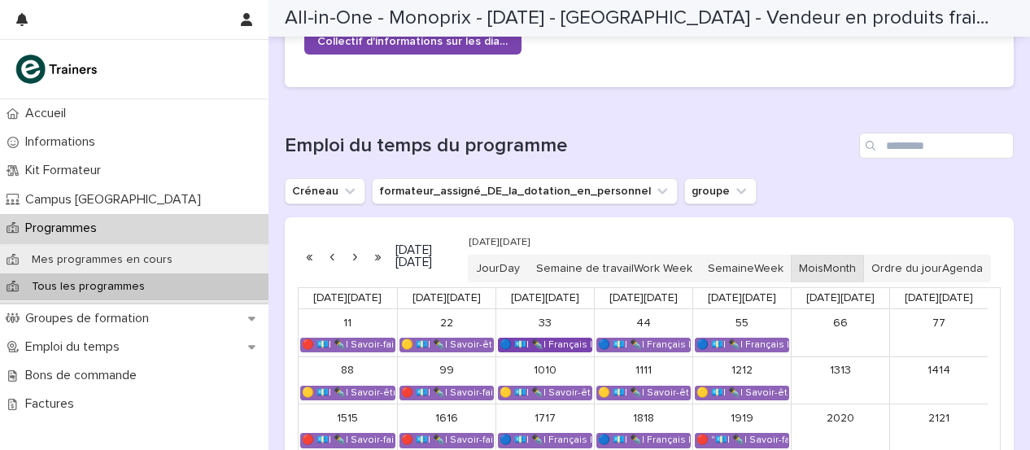
click at [534, 352] on div "🔵 💶| ✒️| Français Langue Professionnelle - Valoriser les produits frais et leur…" at bounding box center [545, 345] width 93 height 13
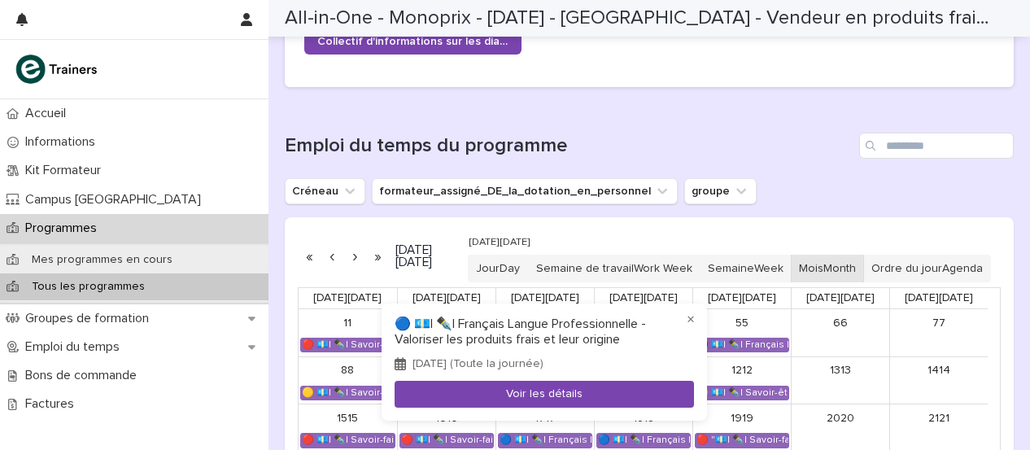
click at [552, 393] on font "Voir les détails" at bounding box center [544, 393] width 76 height 11
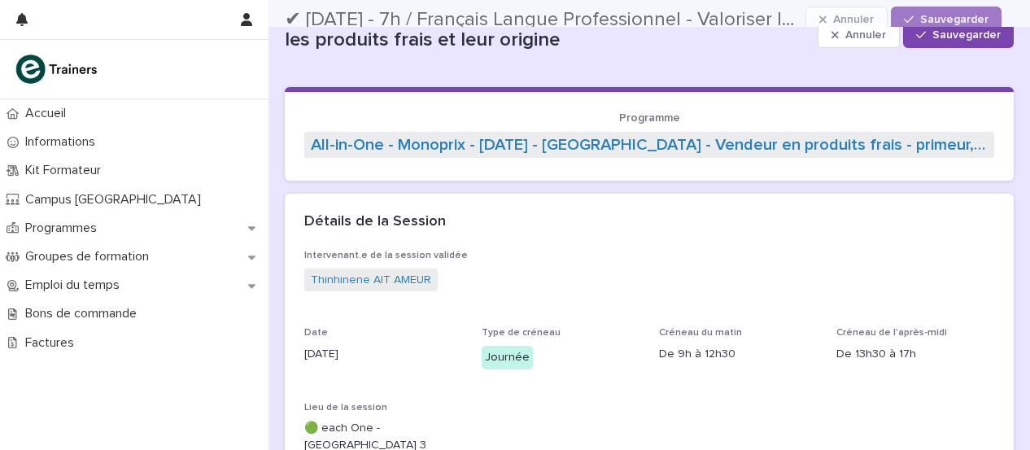
scroll to position [15, 0]
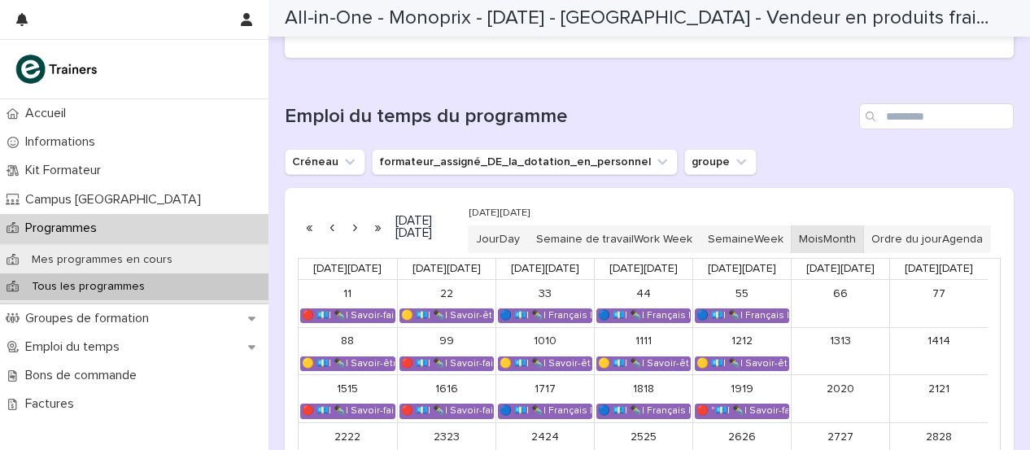
scroll to position [955, 0]
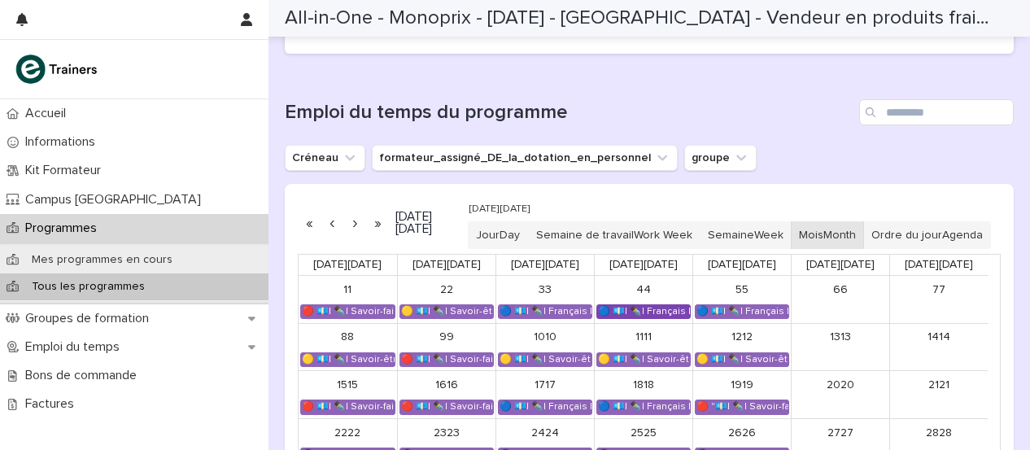
click at [645, 316] on font "🔵 💶| ✒️| Français Langue Professionnelle - Valoriser les produits frais et leur…" at bounding box center [796, 311] width 397 height 9
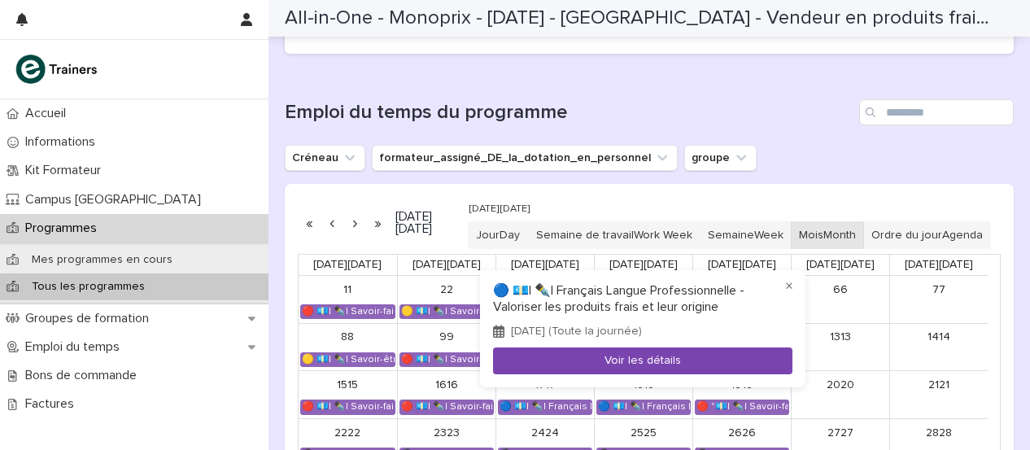
click at [646, 351] on button "Voir les détails" at bounding box center [642, 361] width 299 height 27
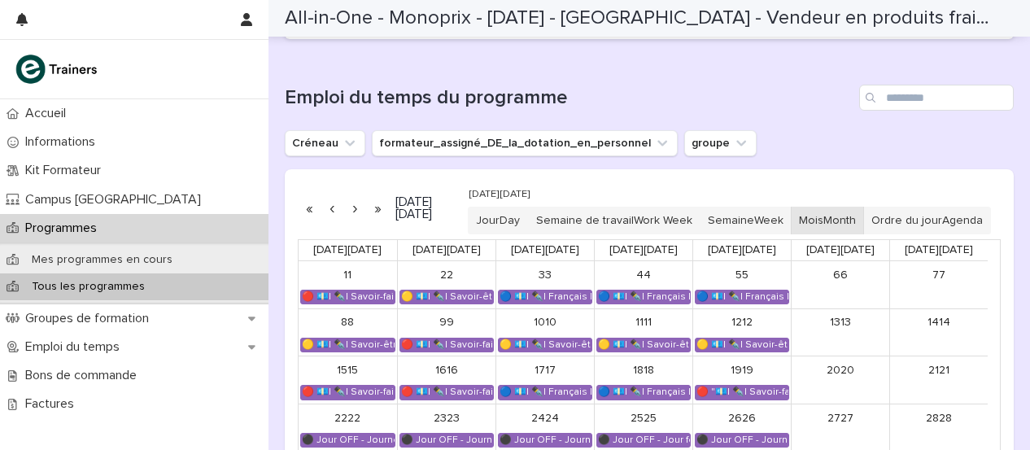
scroll to position [1015, 0]
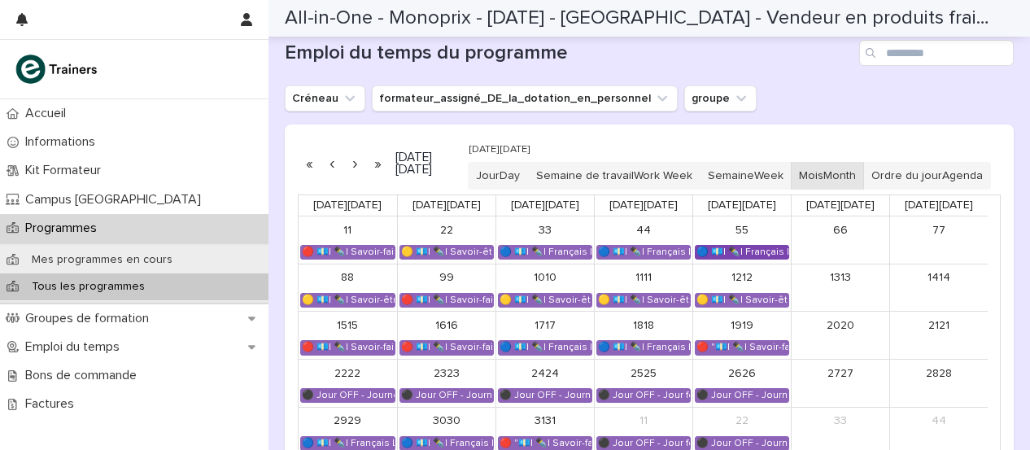
click at [754, 256] on font "🔵 💶| ✒️| Français Langue Professionnelle - Valoriser les produits frais et leur…" at bounding box center [895, 251] width 397 height 9
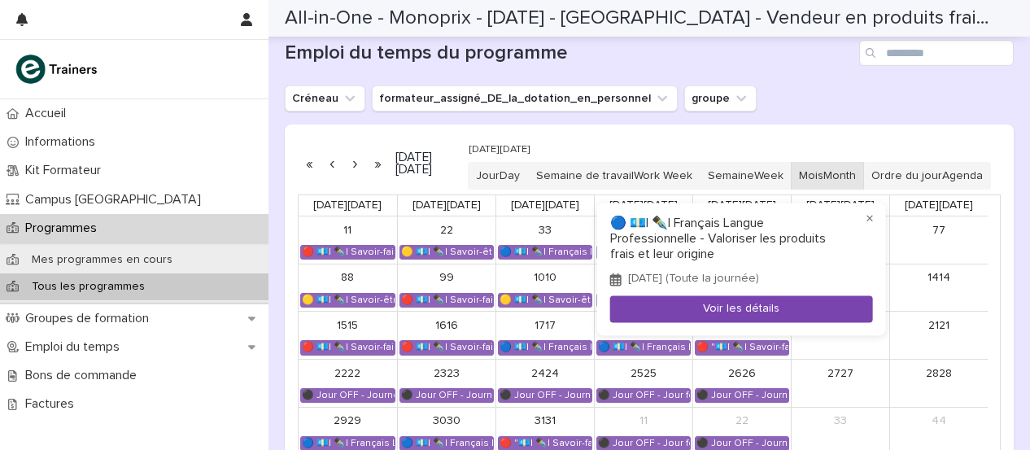
click at [742, 301] on button "Voir les détails" at bounding box center [741, 309] width 263 height 27
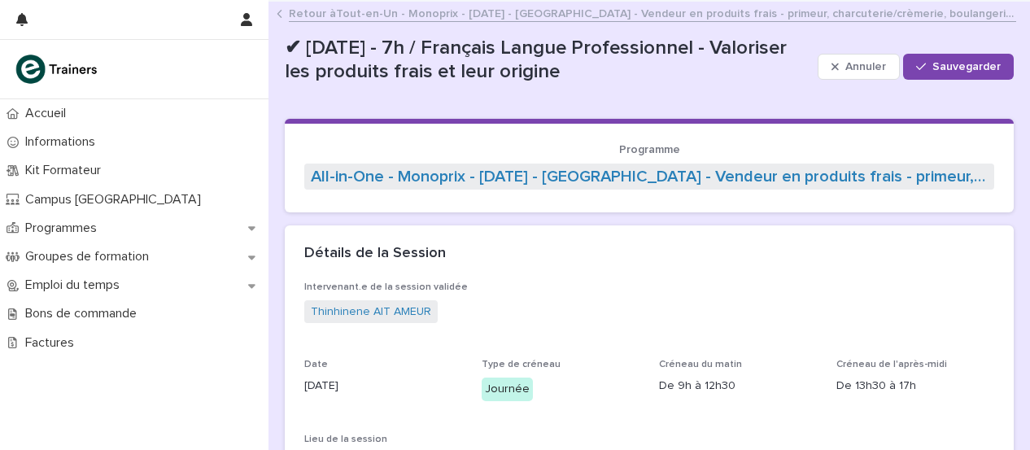
scroll to position [20, 0]
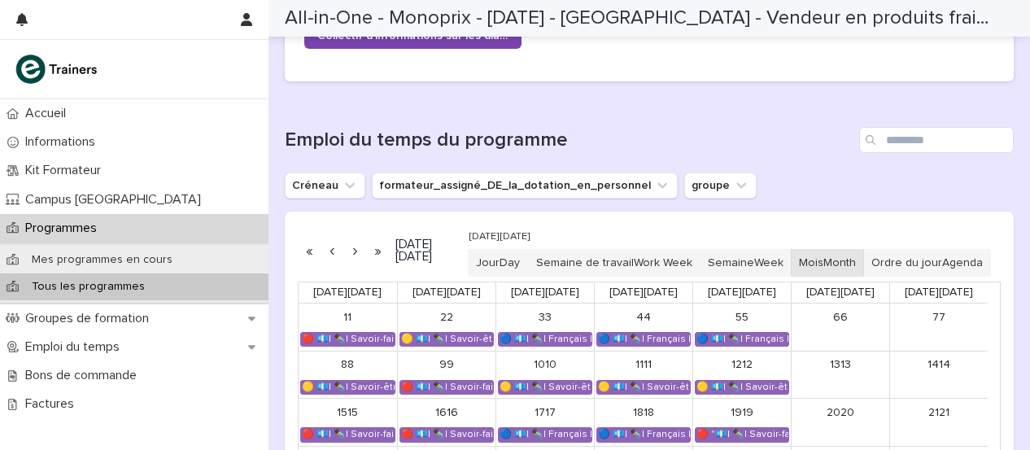
scroll to position [1032, 0]
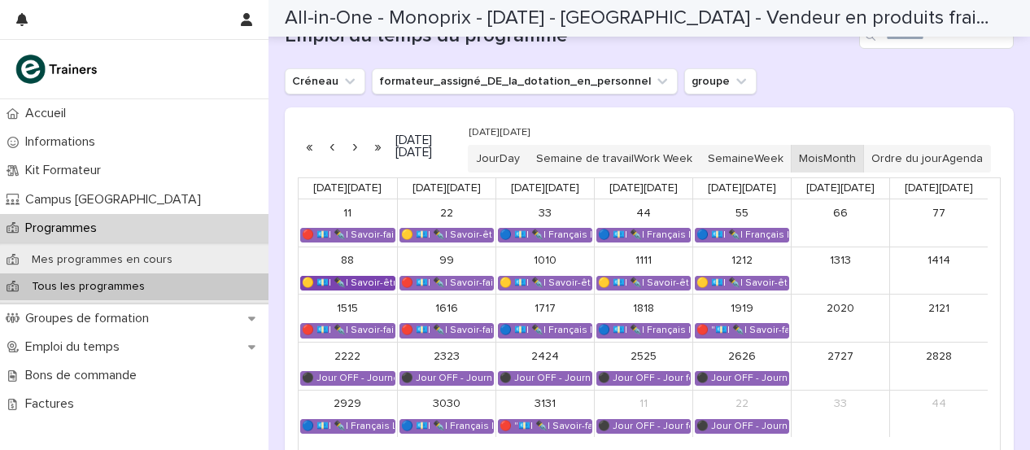
click at [351, 287] on font "🟡 💶| ✒️| Savoir-être métier - Gestion du stress et des imprévus dans un espace …" at bounding box center [512, 282] width 420 height 9
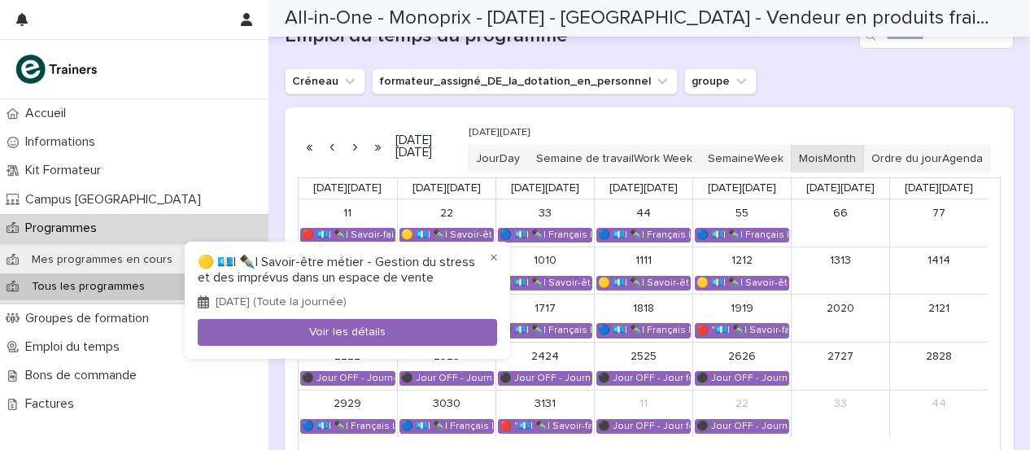
click at [532, 291] on div at bounding box center [515, 225] width 1030 height 450
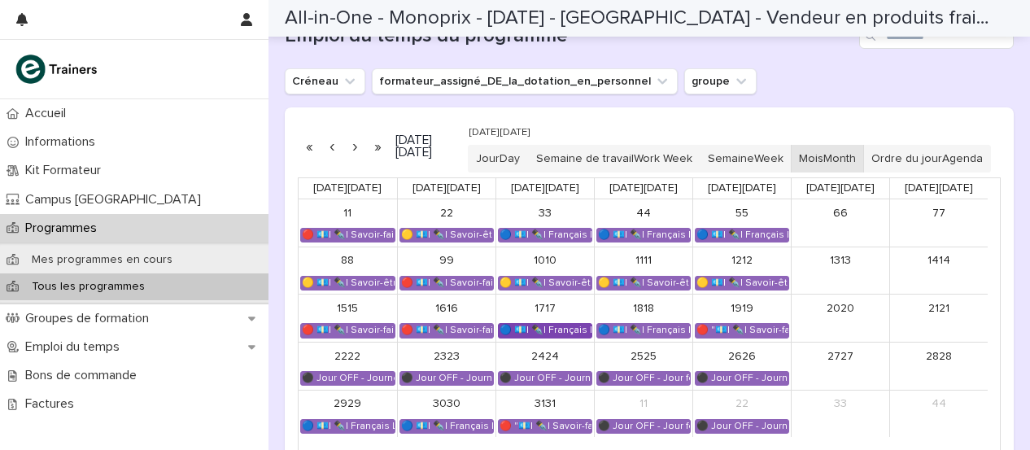
click at [546, 334] on font "🔵 💶| ✒️| Français Langue Professionnel - Interagir avec les collègues et la hié…" at bounding box center [700, 330] width 400 height 9
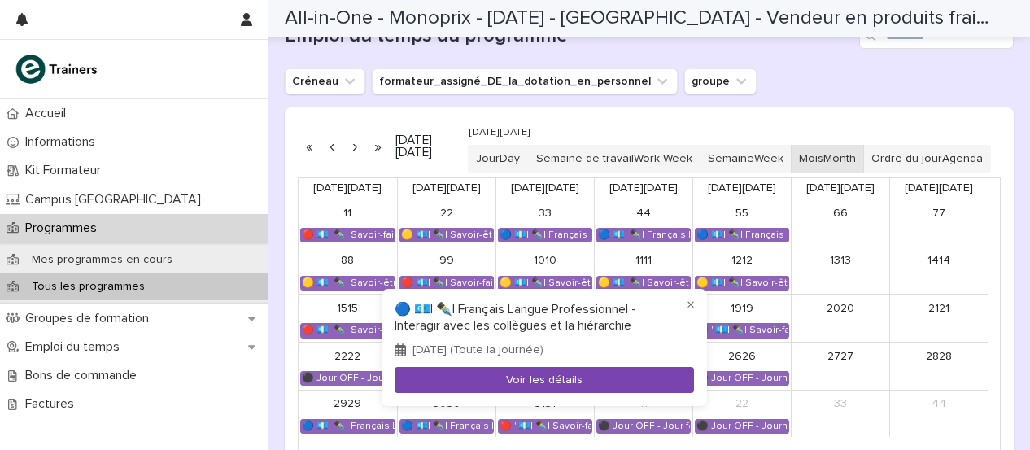
click at [548, 381] on font "Voir les détails" at bounding box center [544, 379] width 76 height 11
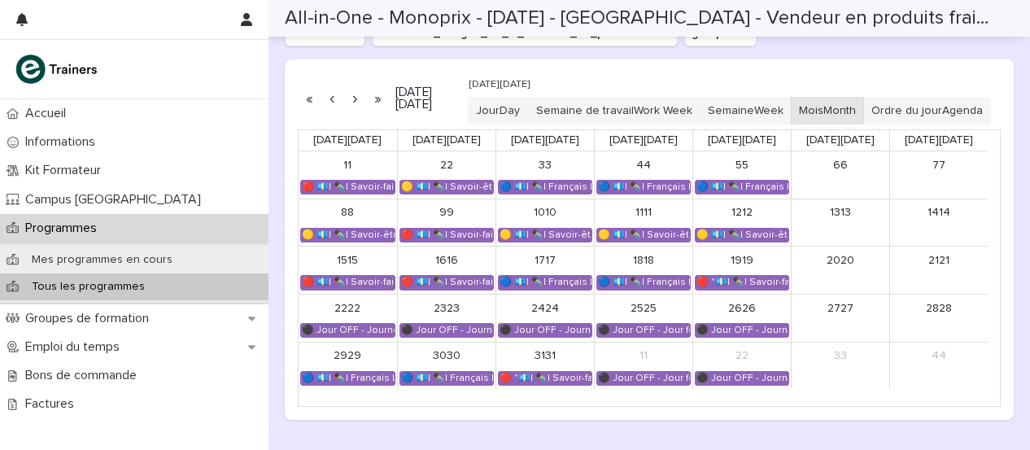
scroll to position [1091, 0]
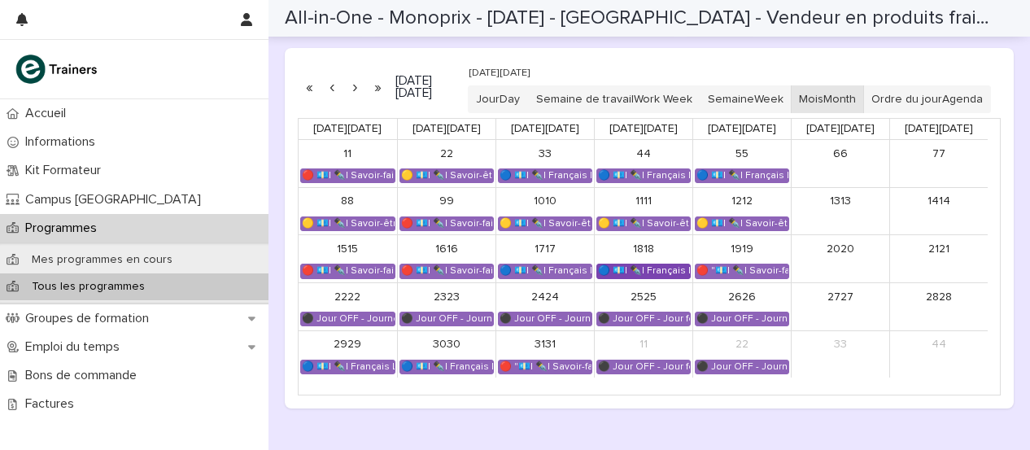
click at [640, 275] on font "🔵 💶| ✒️| Français Langue Professionnel - Les compétences clés du métier de vend…" at bounding box center [839, 270] width 482 height 9
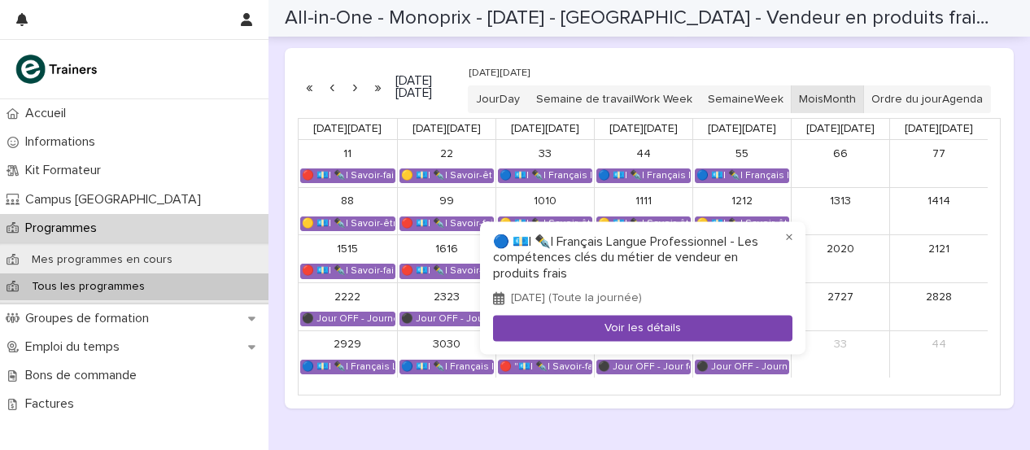
click at [627, 328] on font "Voir les détails" at bounding box center [643, 327] width 76 height 11
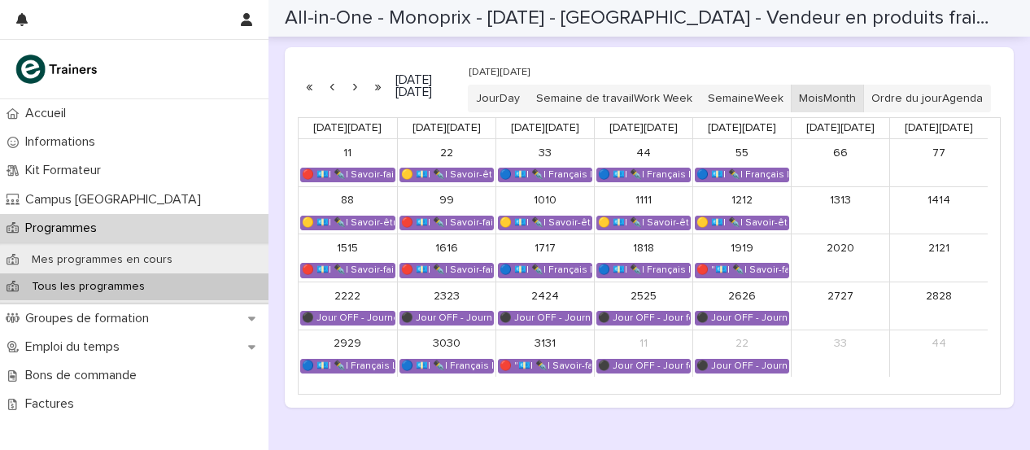
scroll to position [1099, 0]
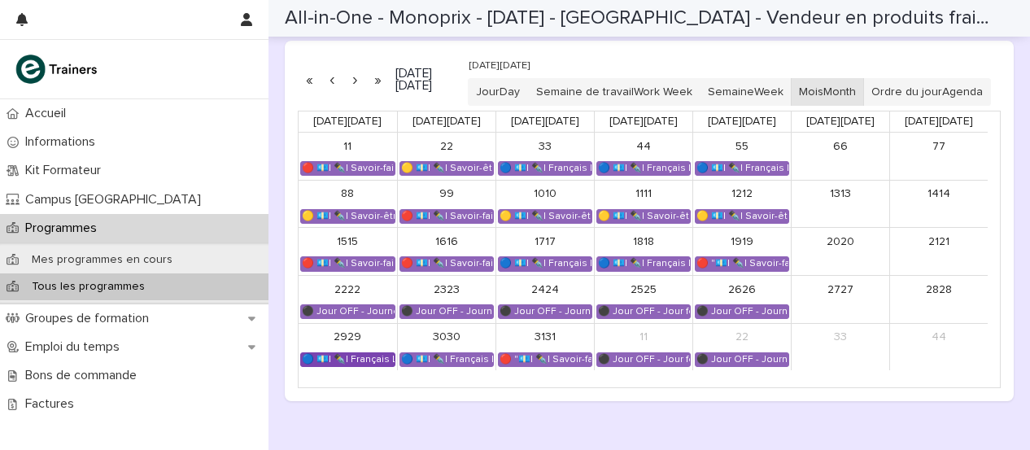
click at [339, 364] on font "🔵 💶| ✒️| Français Langue Professionnel - Interagir avec les collègues et la hié…" at bounding box center [502, 359] width 400 height 9
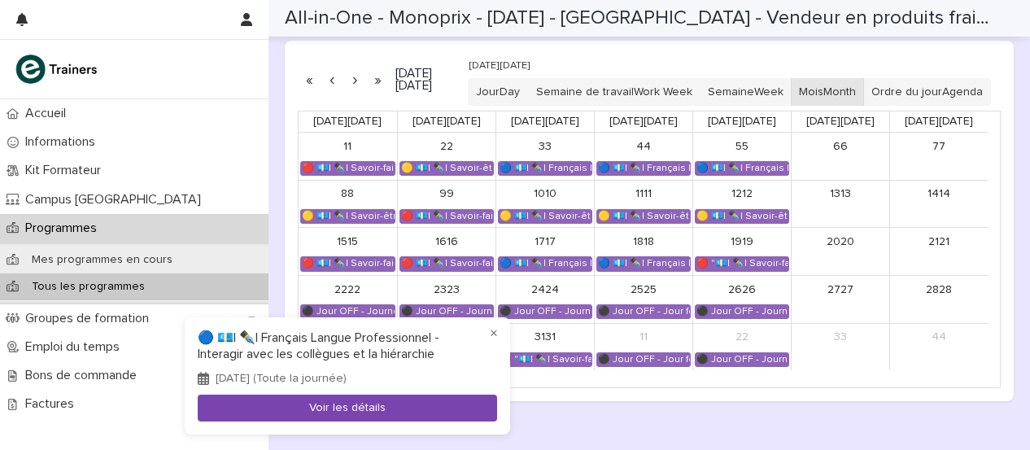
click at [345, 403] on font "Voir les détails" at bounding box center [347, 408] width 76 height 11
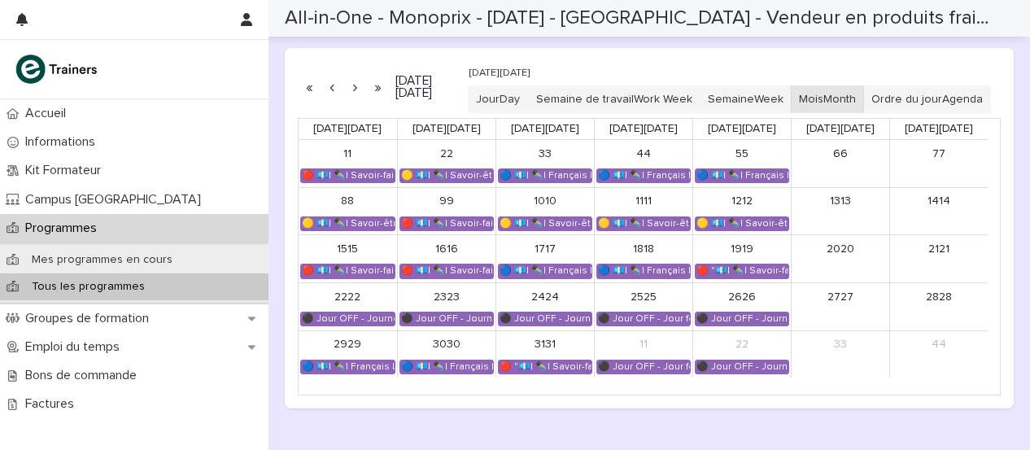
scroll to position [1190, 0]
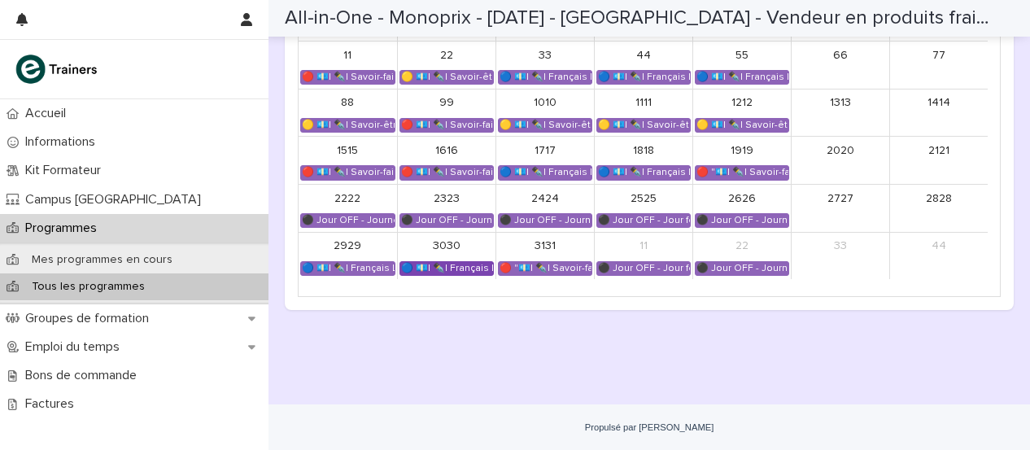
click at [441, 273] on font "🔵 💶| ✒️| Français Langue Professionnel - Interagir avec les collègues et la hié…" at bounding box center [601, 268] width 400 height 9
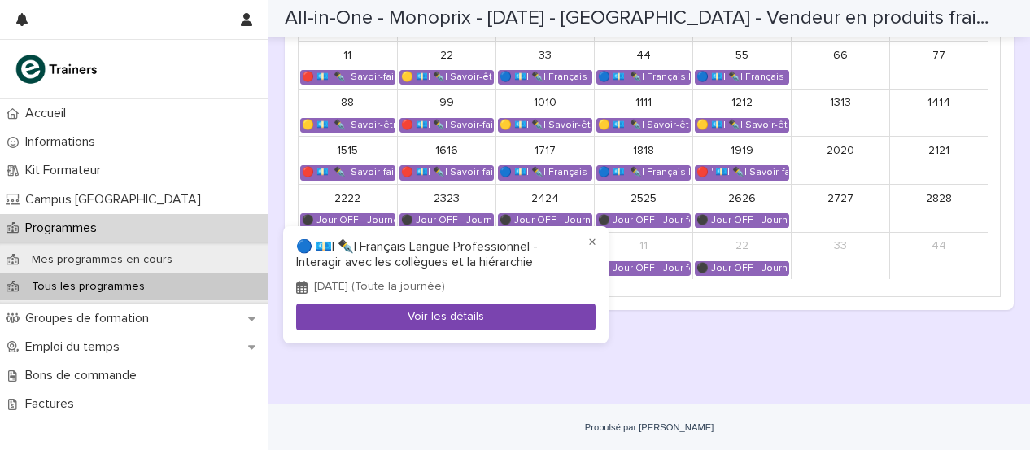
click at [457, 313] on font "Voir les détails" at bounding box center [446, 316] width 76 height 11
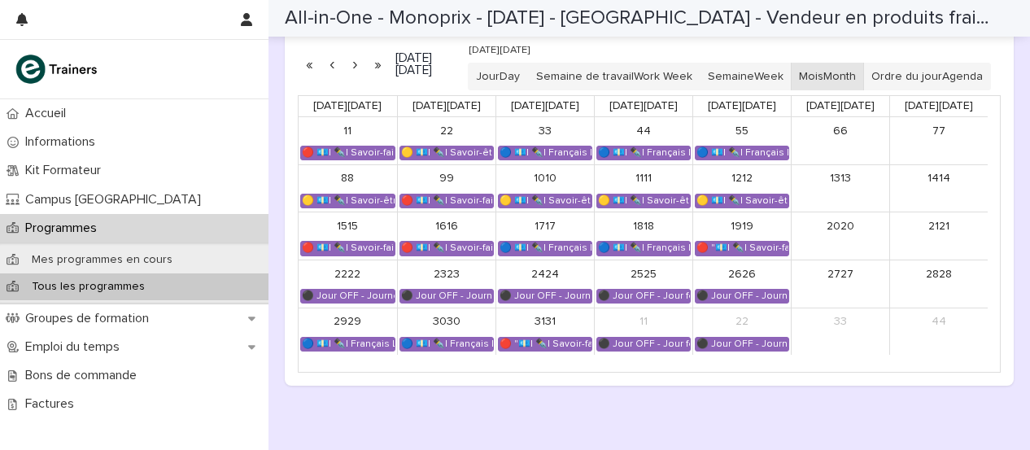
scroll to position [1190, 0]
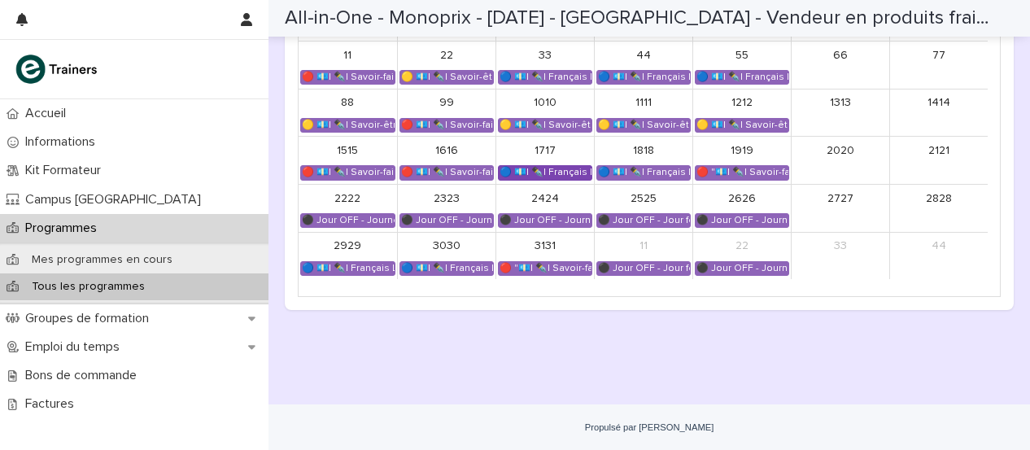
click at [554, 177] on font "🔵 💶| ✒️| Français Langue Professionnel - Interagir avec les collègues et la hié…" at bounding box center [700, 172] width 400 height 9
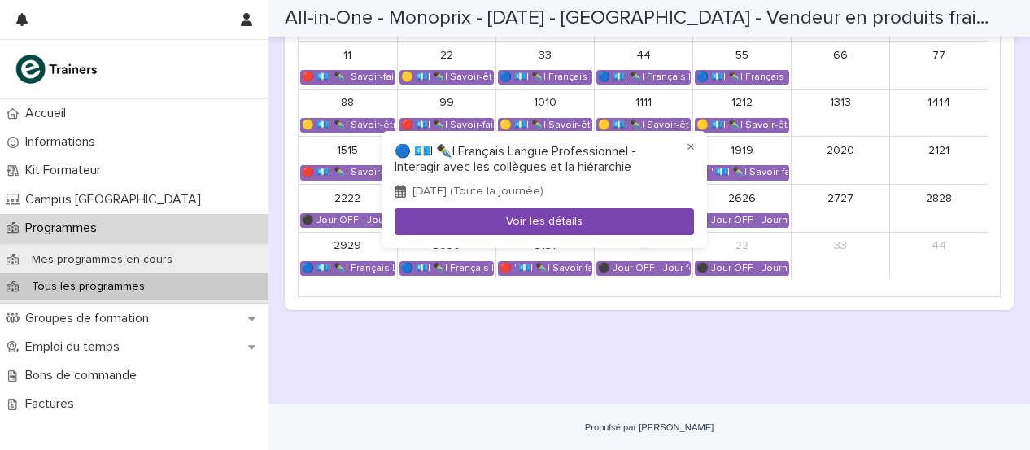
click at [551, 209] on button "Voir les détails" at bounding box center [544, 221] width 299 height 27
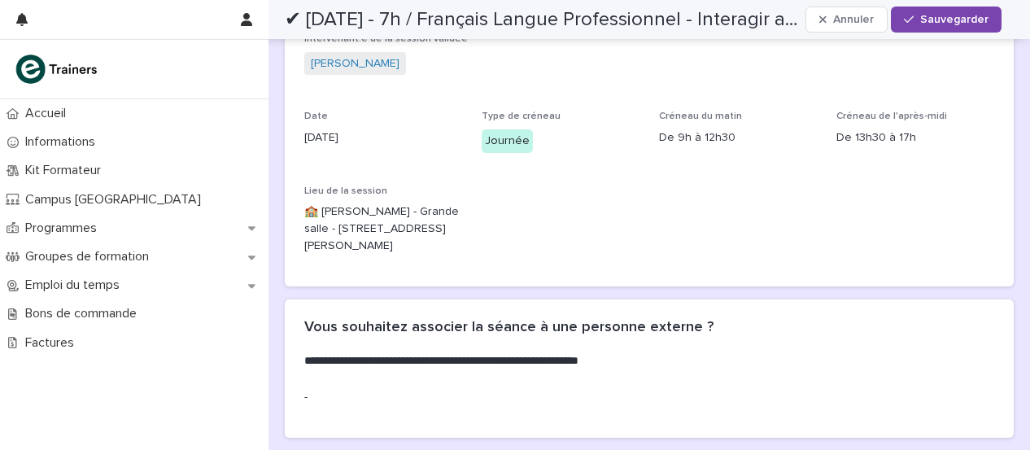
scroll to position [242, 0]
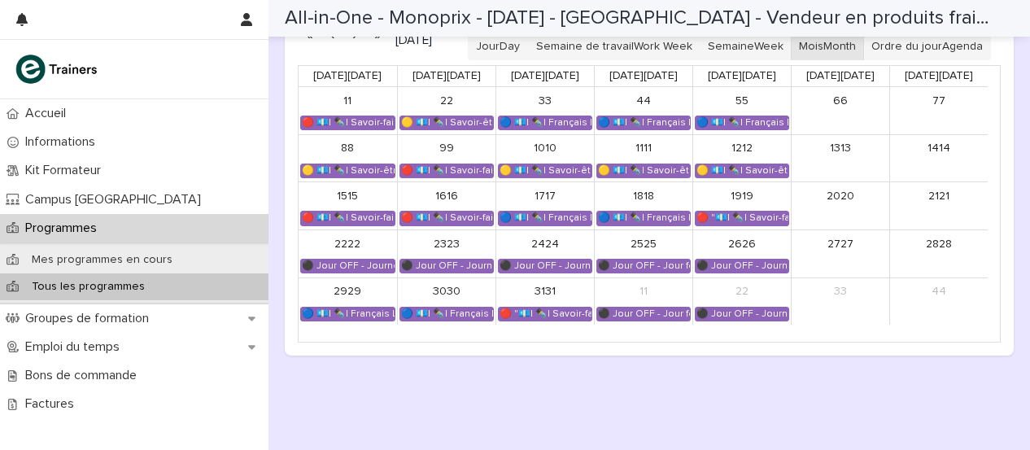
scroll to position [1152, 0]
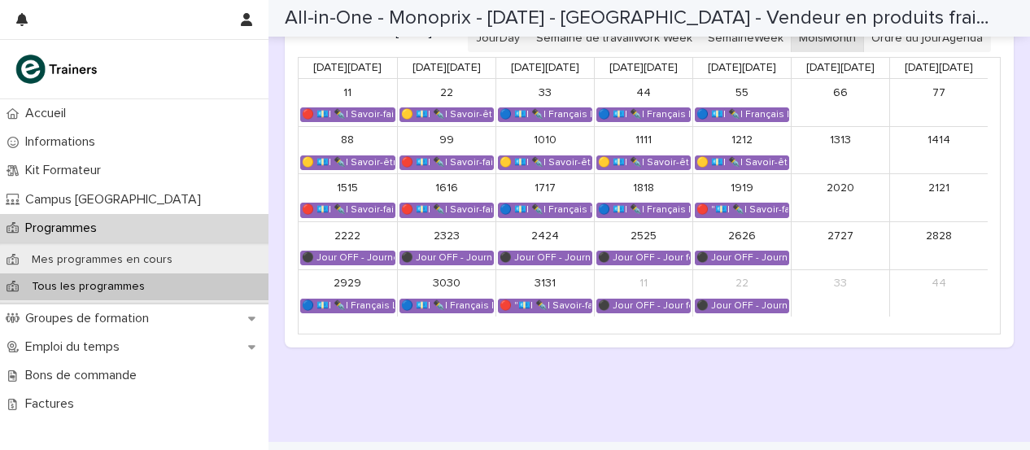
click at [660, 221] on div "18 18 🔵 💶| ✒️| Français Langue Professionnel - Les compétences clés du métier d…" at bounding box center [644, 197] width 98 height 47
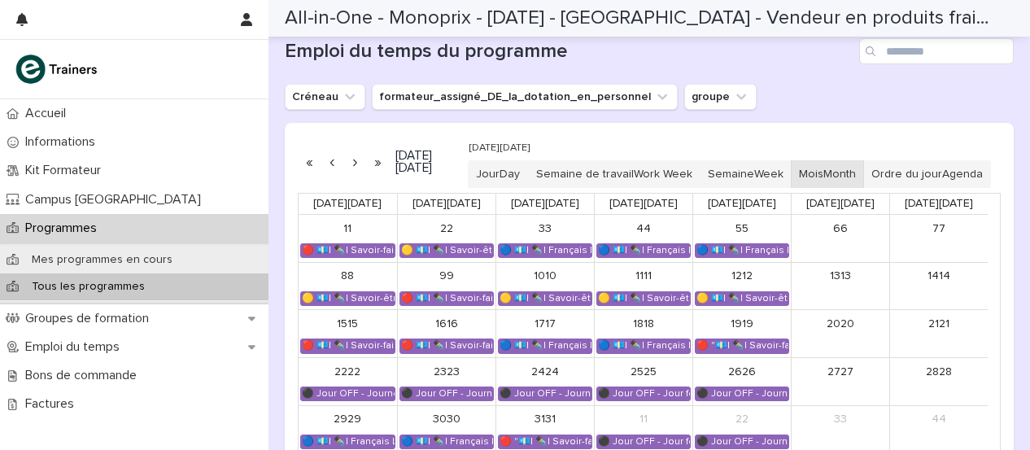
scroll to position [1014, 0]
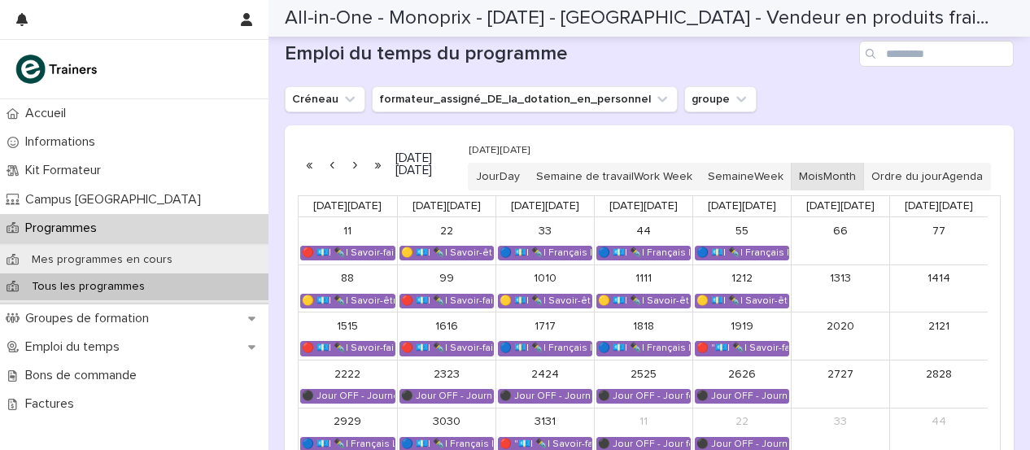
click at [360, 167] on button "button" at bounding box center [354, 164] width 23 height 26
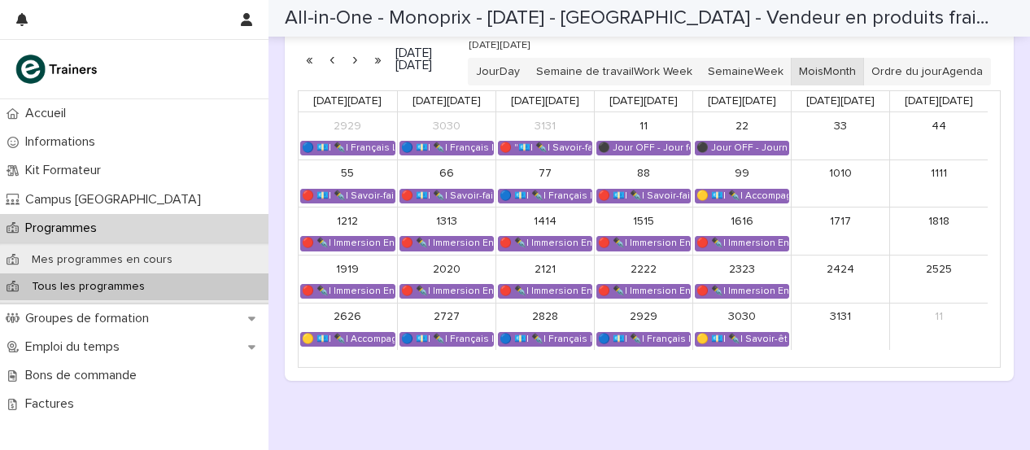
scroll to position [1112, 0]
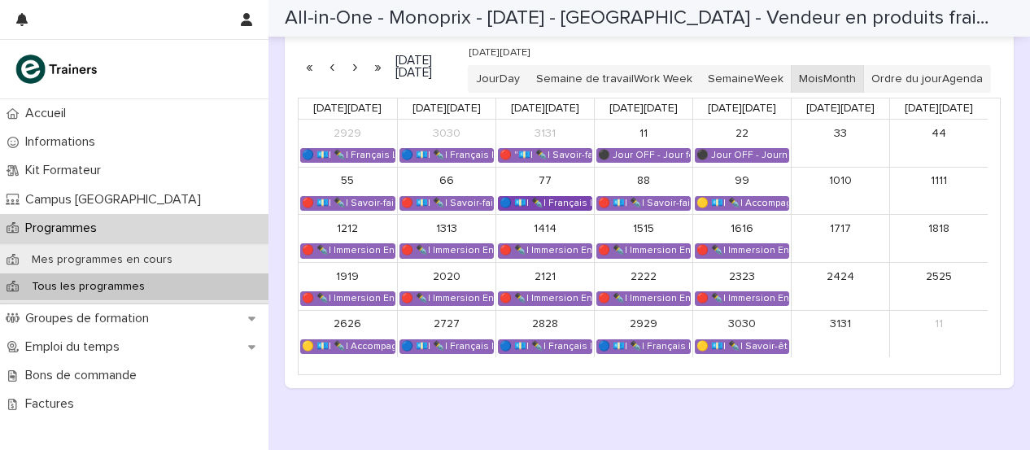
click at [551, 208] on font "🔵 💶| ✒️| Français Langue Professionnelle - Valoriser les produits frais et leur…" at bounding box center [698, 203] width 397 height 9
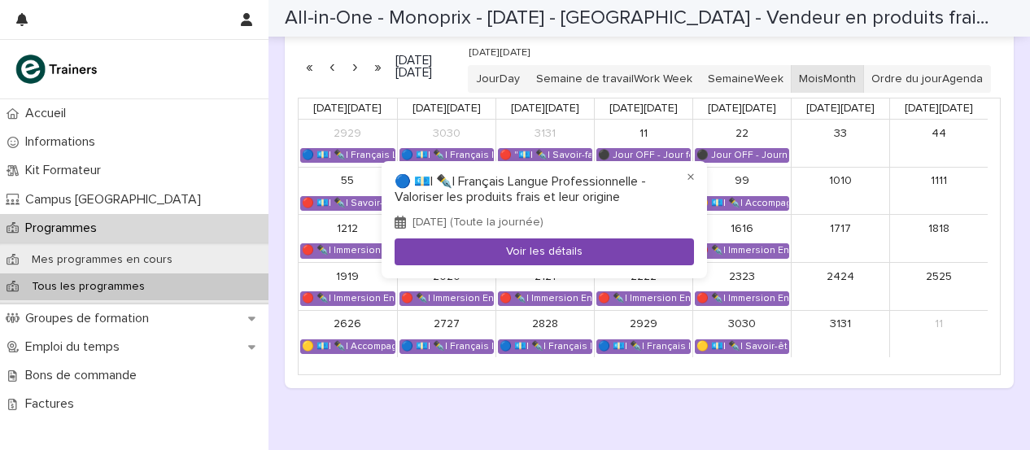
click at [548, 249] on font "Voir les détails" at bounding box center [544, 251] width 76 height 11
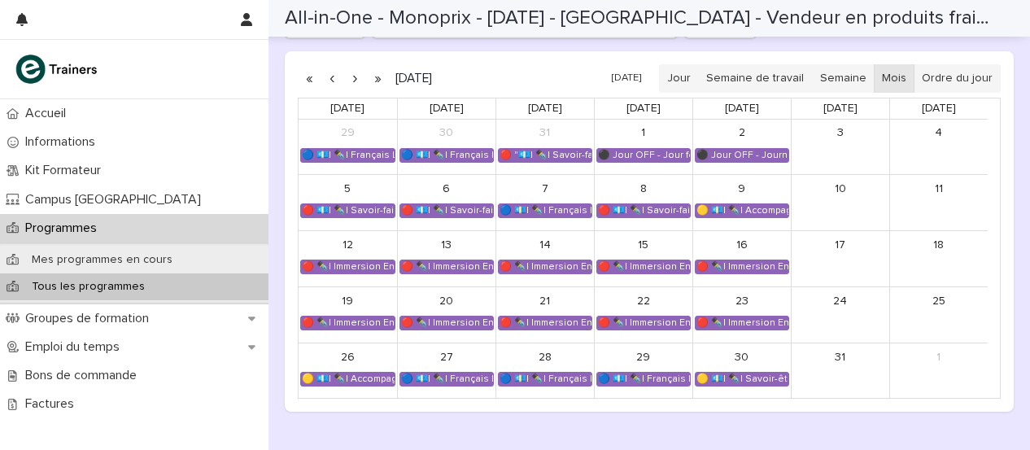
scroll to position [1066, 0]
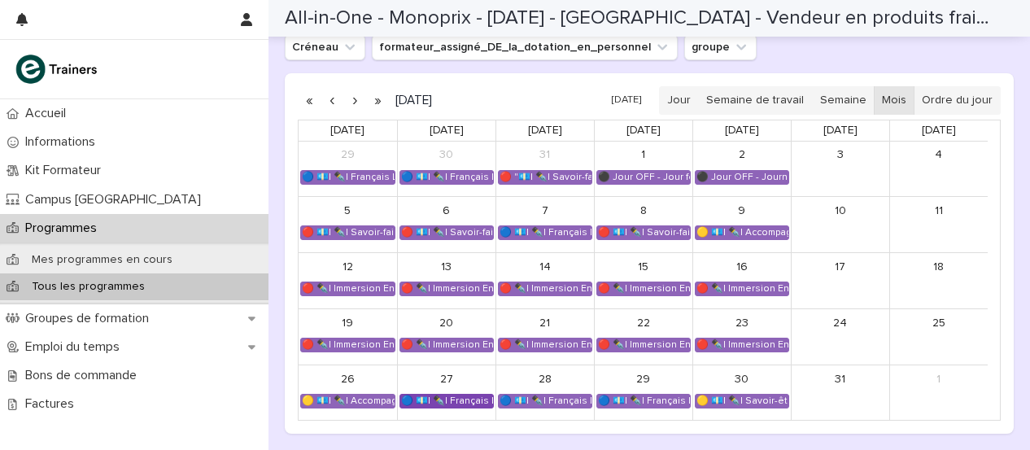
click at [435, 402] on font "🔵 💶| ✒️| Français Langue Professionnel - Conseiller et vendre des produits frais" at bounding box center [590, 400] width 378 height 9
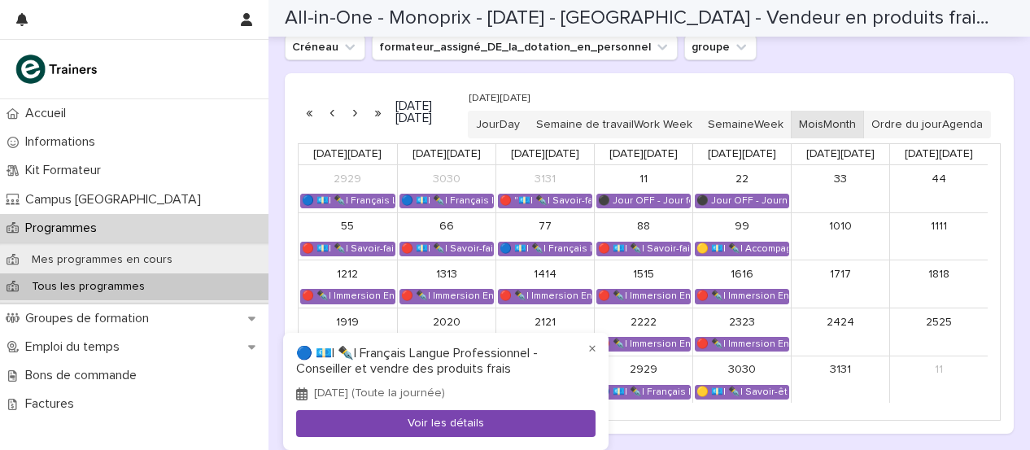
click at [441, 435] on button "Voir les détails" at bounding box center [445, 423] width 299 height 27
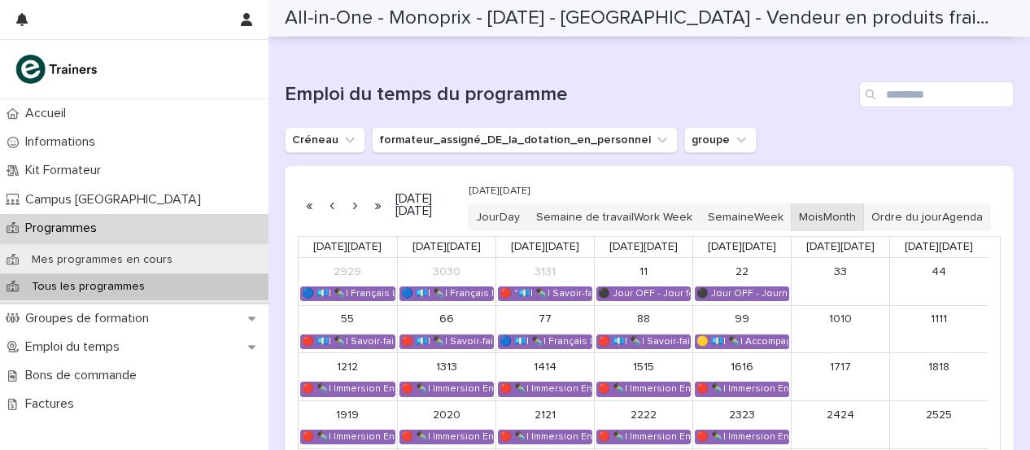
scroll to position [1180, 0]
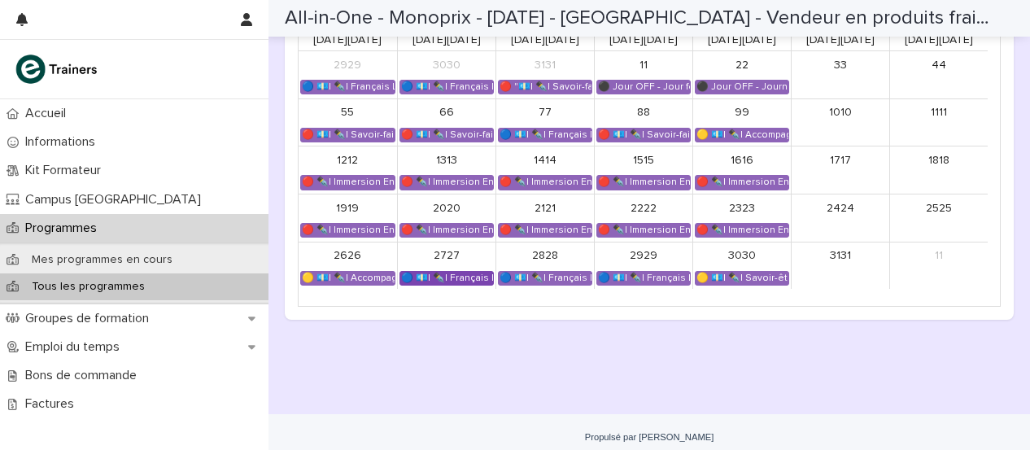
click at [441, 282] on font "🔵 💶| ✒️| Français Langue Professionnel - Conseiller et vendre des produits frais" at bounding box center [590, 277] width 378 height 9
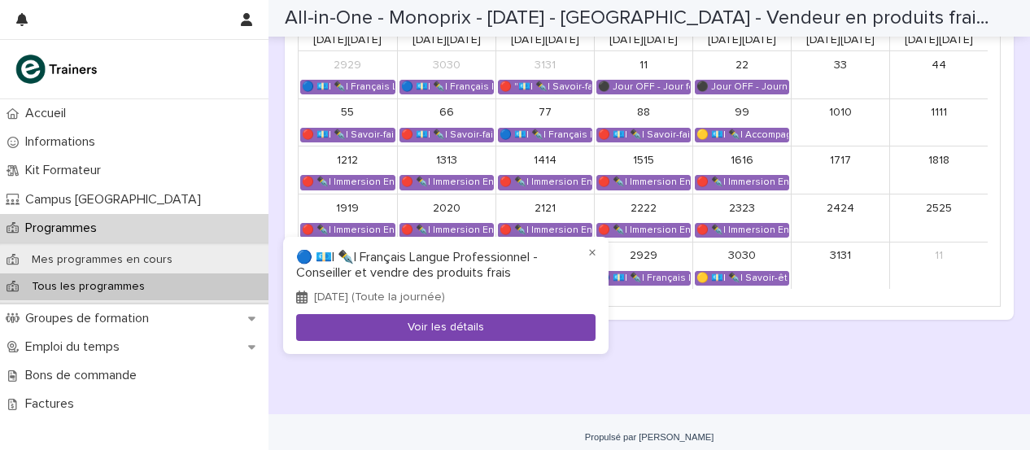
click at [474, 336] on button "Voir les détails" at bounding box center [445, 327] width 299 height 27
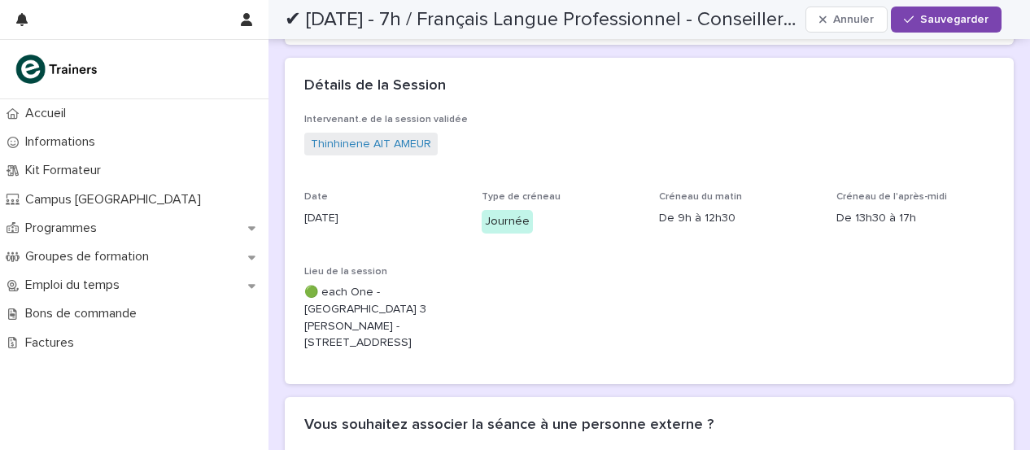
scroll to position [166, 0]
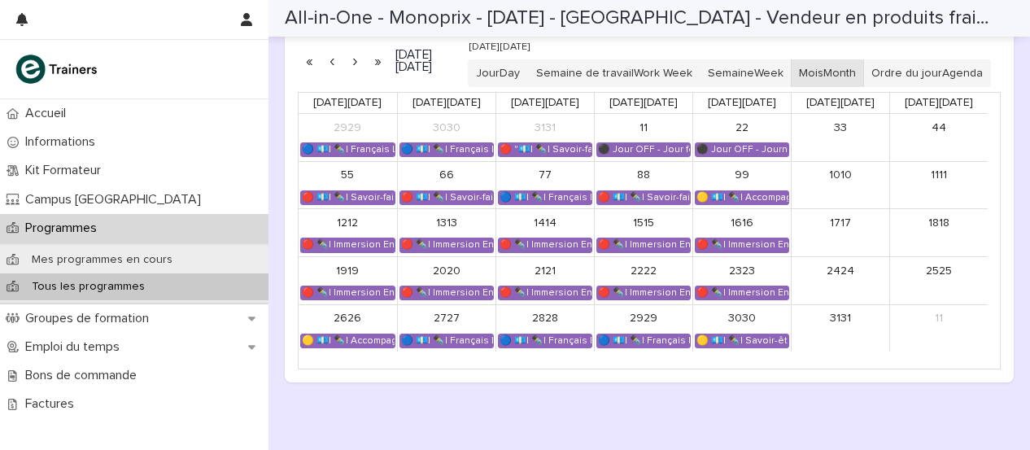
scroll to position [1130, 0]
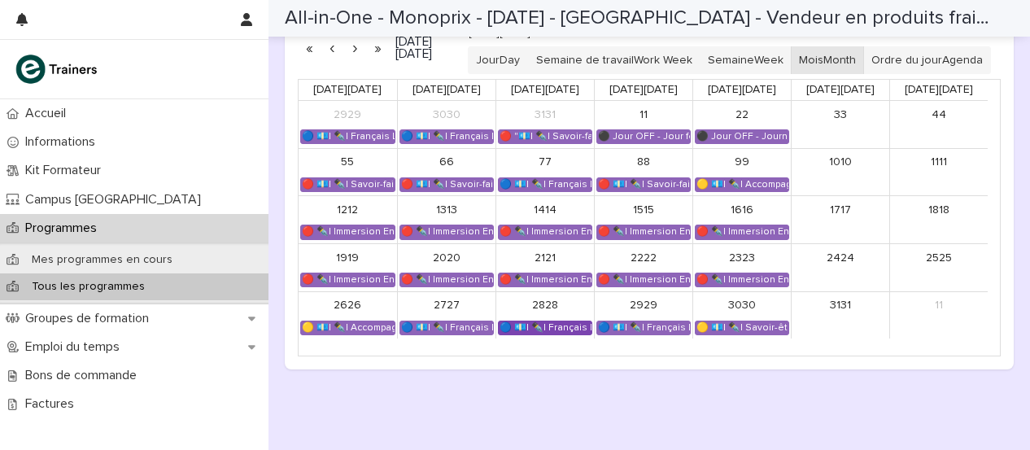
click at [543, 332] on font "🔵 💶| ✒️| Français Langue Professionnelle - Valoriser les produits frais et leur…" at bounding box center [698, 327] width 397 height 9
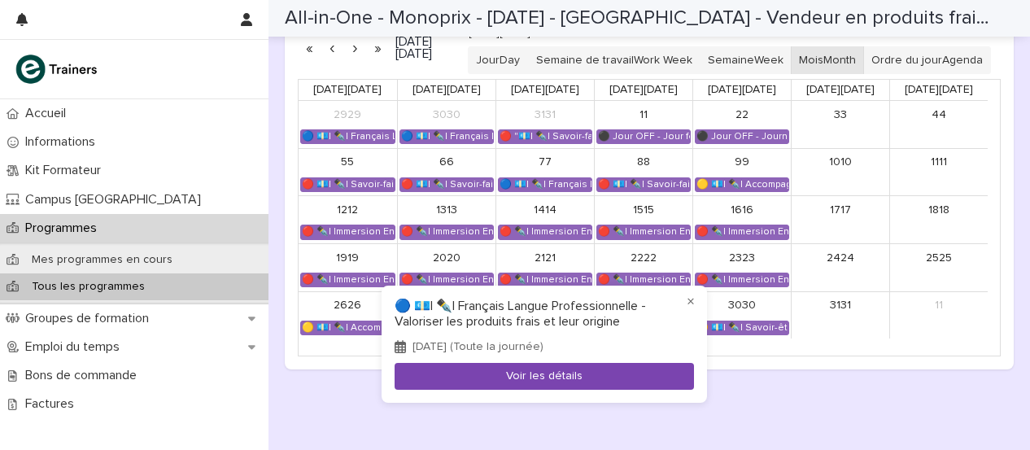
click at [541, 372] on font "Voir les détails" at bounding box center [544, 375] width 76 height 11
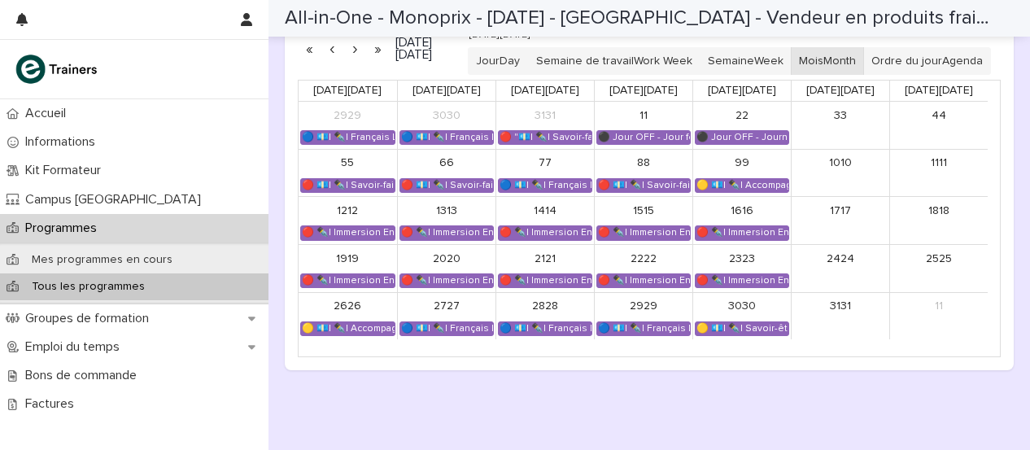
scroll to position [1190, 0]
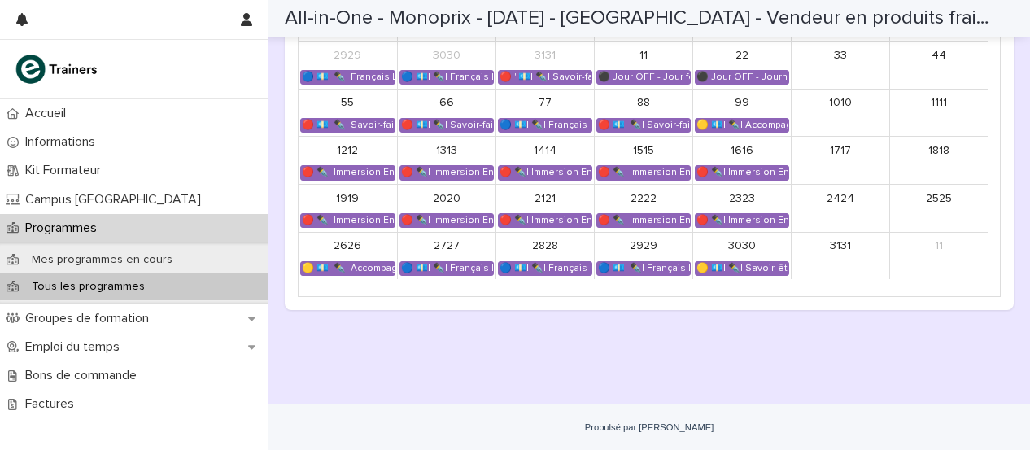
click at [633, 276] on div "29 29 🔵 💶| ✒️| Français Langue Professionnelle - Valoriser les produits frais e…" at bounding box center [644, 256] width 98 height 46
click at [638, 273] on font "🔵 💶| ✒️| Français Langue Professionnelle - Valoriser les produits frais et leur…" at bounding box center [796, 268] width 397 height 9
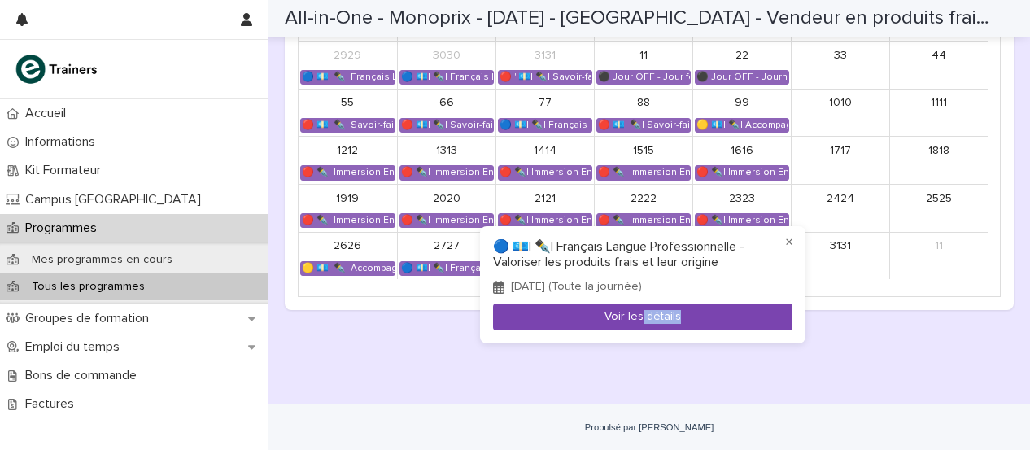
drag, startPoint x: 638, startPoint y: 331, endPoint x: 642, endPoint y: 310, distance: 21.5
click at [642, 310] on div "× 🔵 💶| ✒️| Français Langue Professionnelle - Valoriser les produits frais et le…" at bounding box center [643, 284] width 326 height 117
click at [642, 310] on button "Voir les détails" at bounding box center [642, 317] width 299 height 27
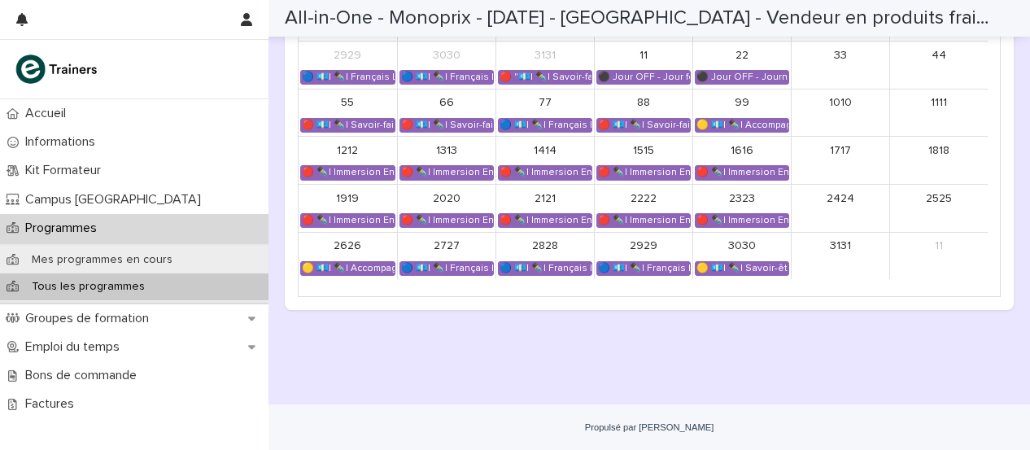
scroll to position [1162, 0]
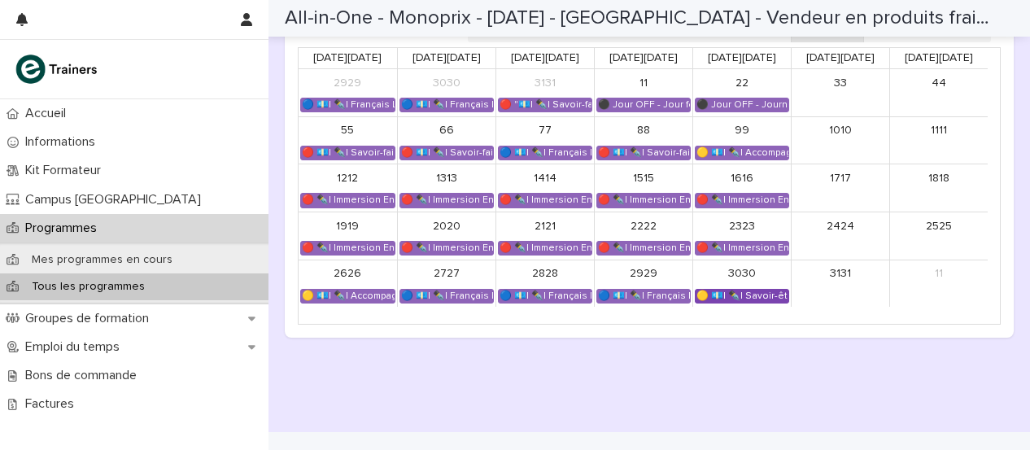
click at [749, 303] on div "🟡 💶| ✒️| Savoir-être métier - Mobilisation et valorisation de ses forces et tal…" at bounding box center [742, 296] width 93 height 13
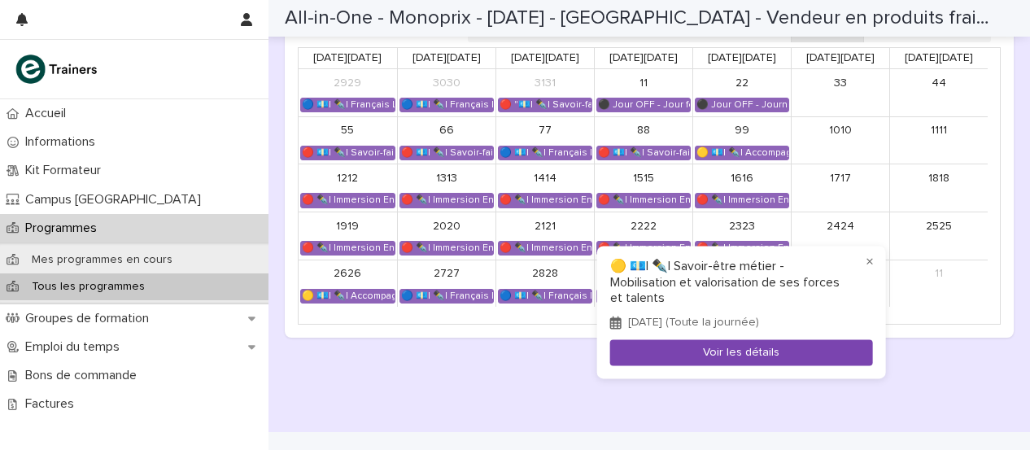
click at [782, 343] on button "Voir les détails" at bounding box center [741, 352] width 263 height 27
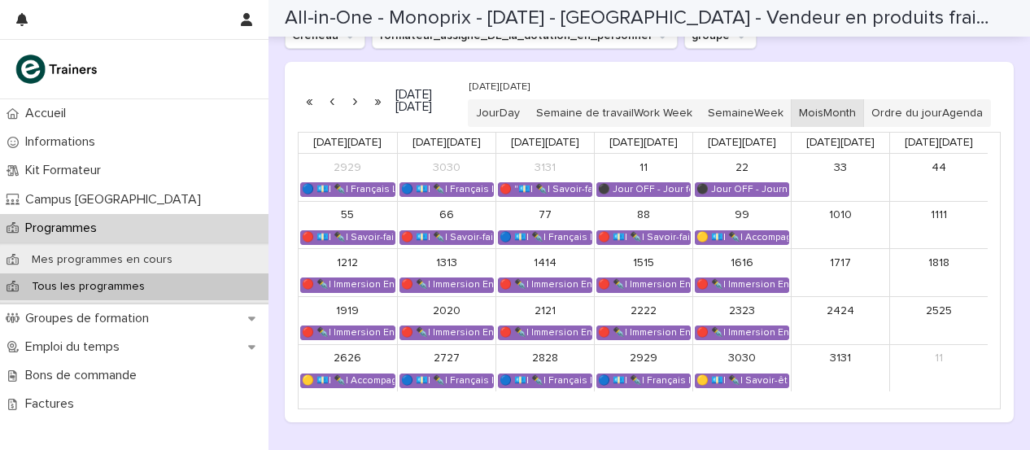
scroll to position [1060, 0]
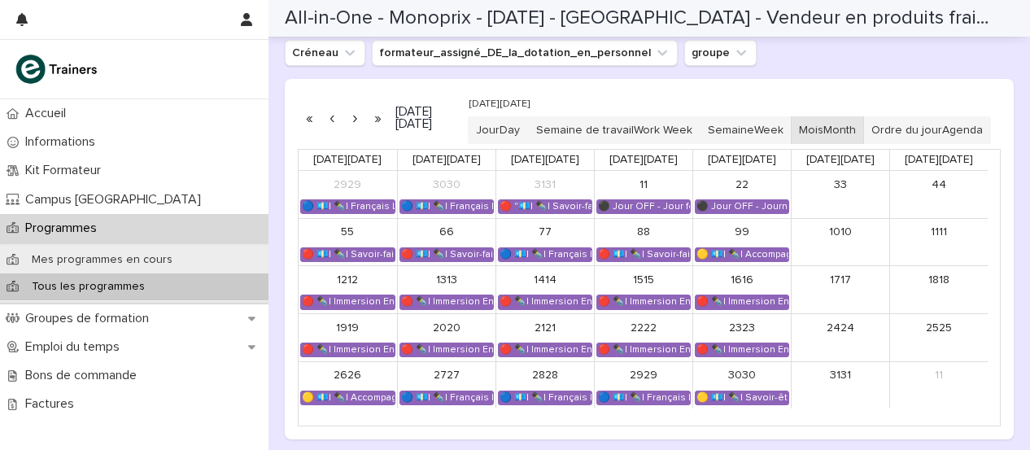
click at [353, 131] on button "button" at bounding box center [354, 118] width 23 height 26
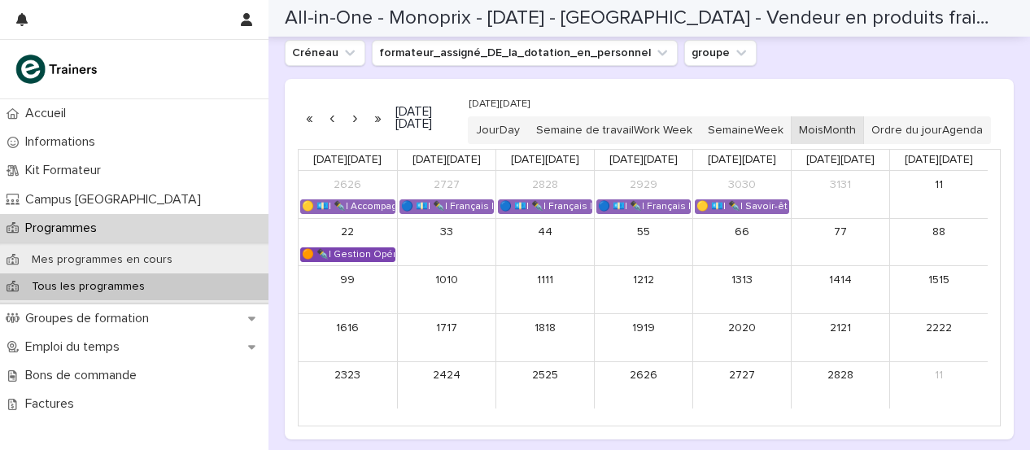
click at [368, 259] on font "🟠 ✒️| Gestion Opérationnelle - Cérémonie de Clôture" at bounding box center [428, 254] width 252 height 9
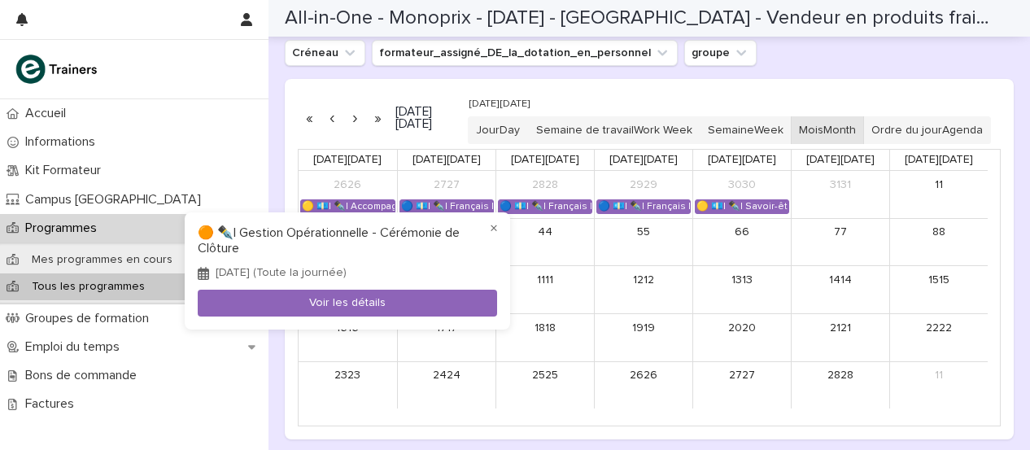
click at [205, 398] on div at bounding box center [515, 225] width 1030 height 450
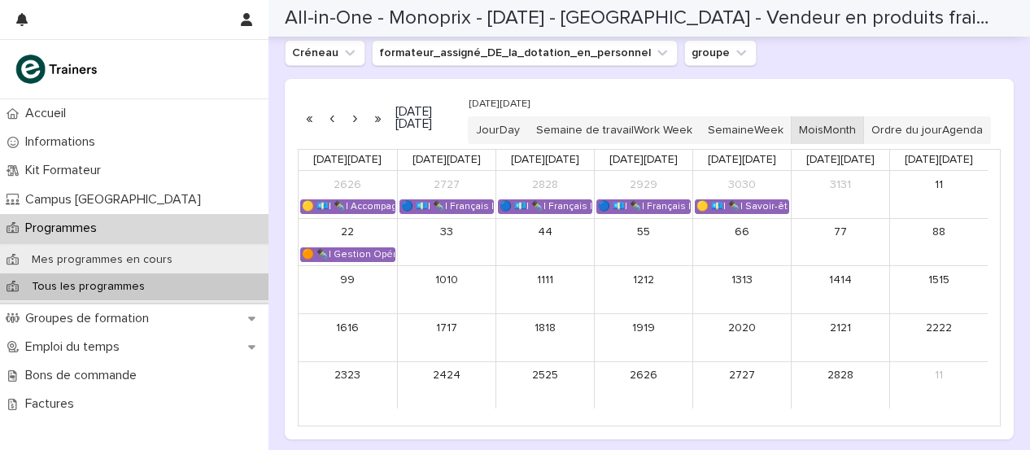
click at [331, 125] on button "button" at bounding box center [332, 118] width 23 height 26
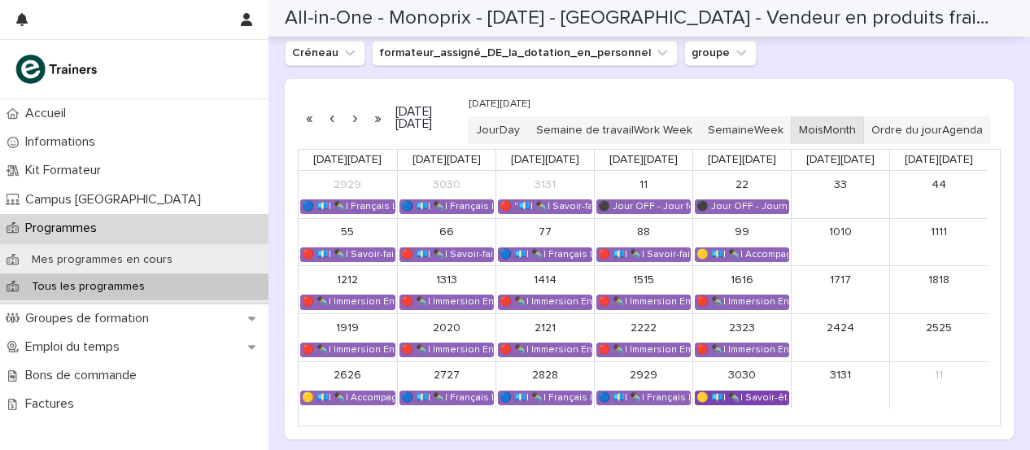
click at [754, 402] on font "🟡 💶| ✒️| Savoir-être métier - Mobilisation et valorisation de ses forces et tal…" at bounding box center [887, 397] width 381 height 9
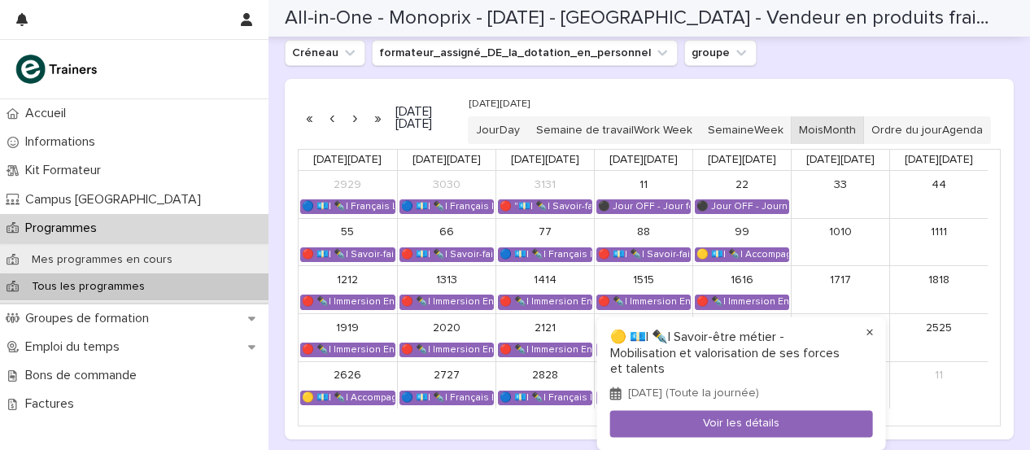
click at [872, 330] on font "×" at bounding box center [870, 334] width 8 height 16
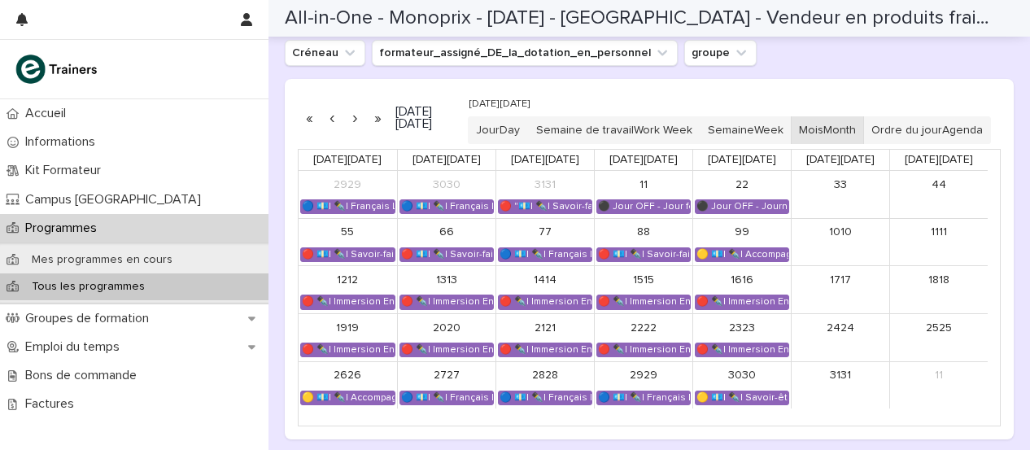
click at [326, 129] on button "button" at bounding box center [332, 118] width 23 height 26
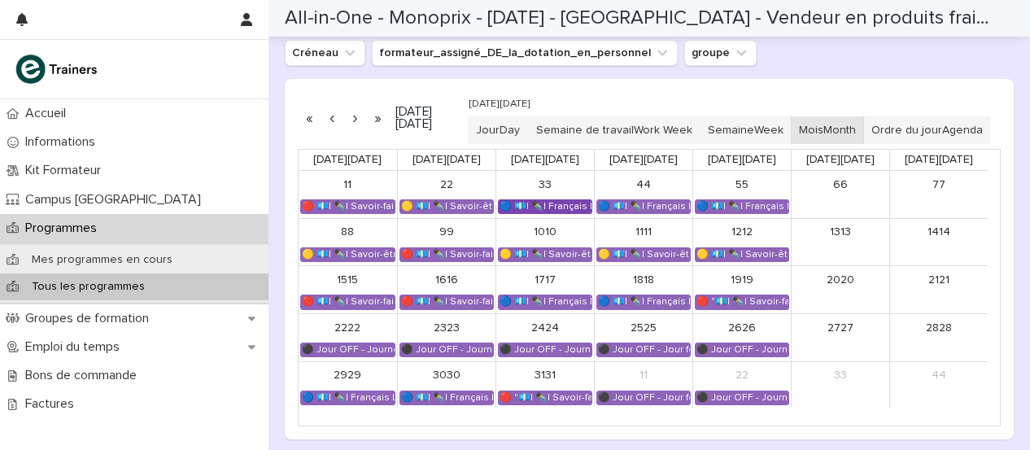
click at [548, 211] on font "🔵 💶| ✒️| Français Langue Professionnelle - Valoriser les produits frais et leur…" at bounding box center [698, 206] width 397 height 9
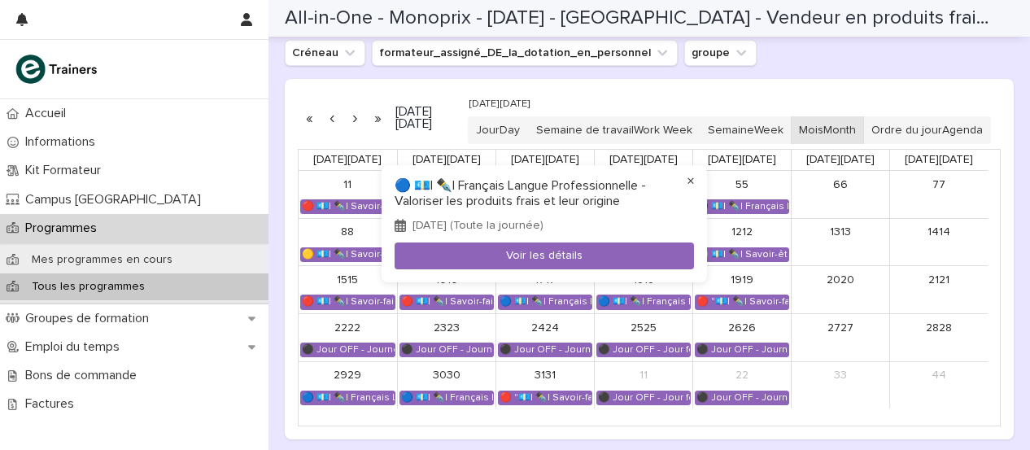
click at [691, 180] on font "×" at bounding box center [691, 181] width 8 height 16
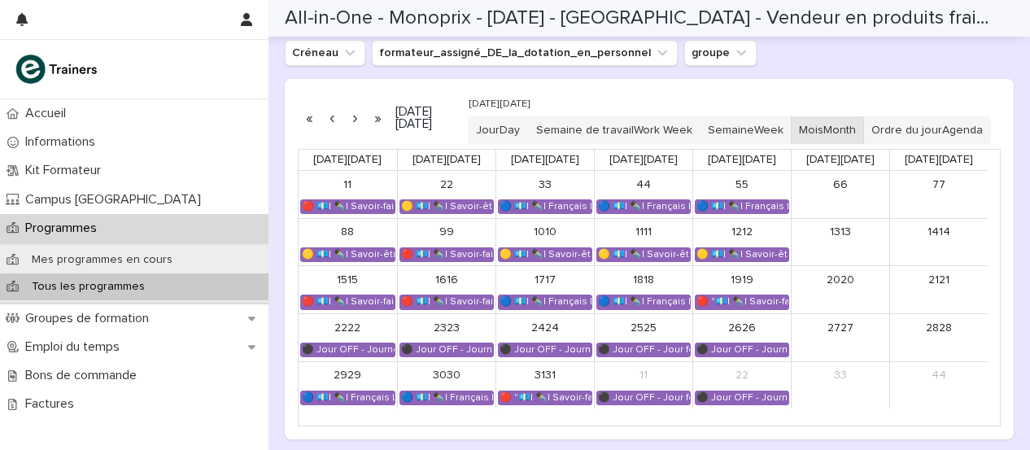
click at [333, 125] on button "button" at bounding box center [332, 118] width 23 height 26
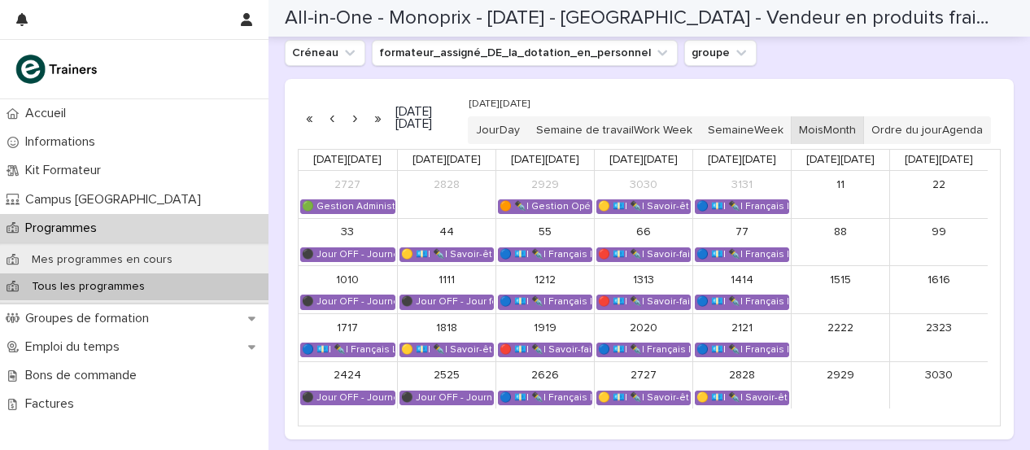
click at [334, 130] on button "button" at bounding box center [332, 118] width 23 height 26
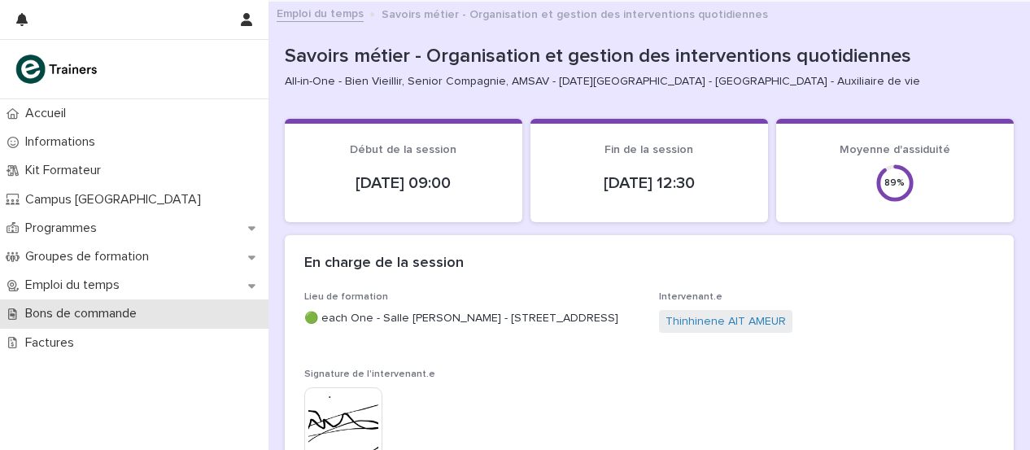
click at [118, 313] on font "Bons de commande" at bounding box center [80, 313] width 111 height 13
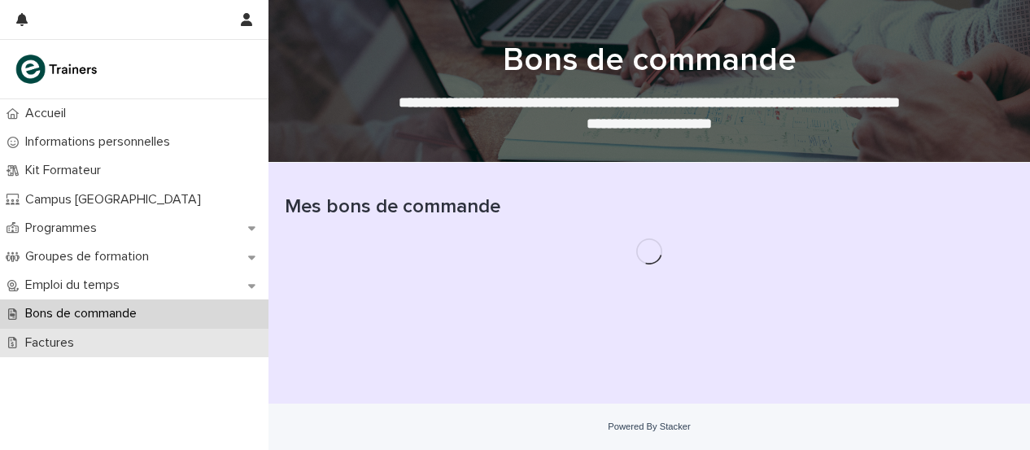
click at [99, 330] on div "Factures" at bounding box center [134, 343] width 269 height 28
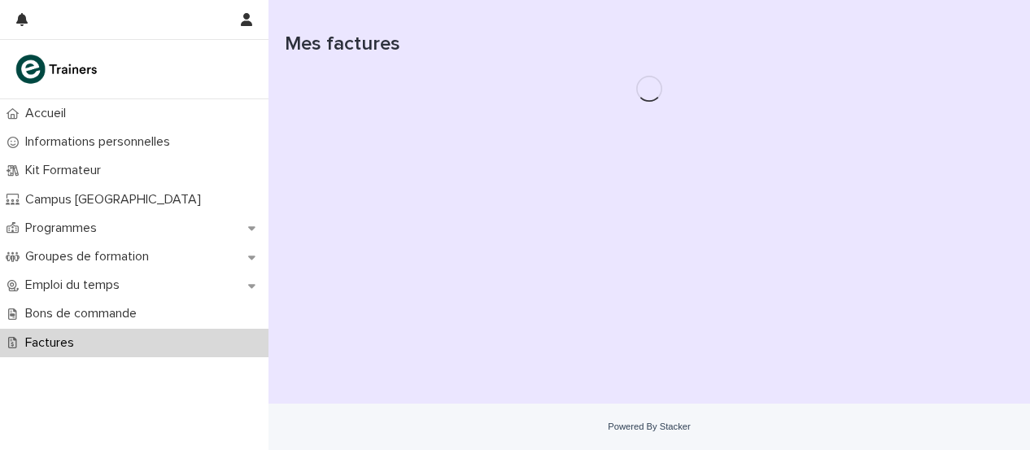
click at [95, 347] on div "Factures" at bounding box center [134, 343] width 269 height 28
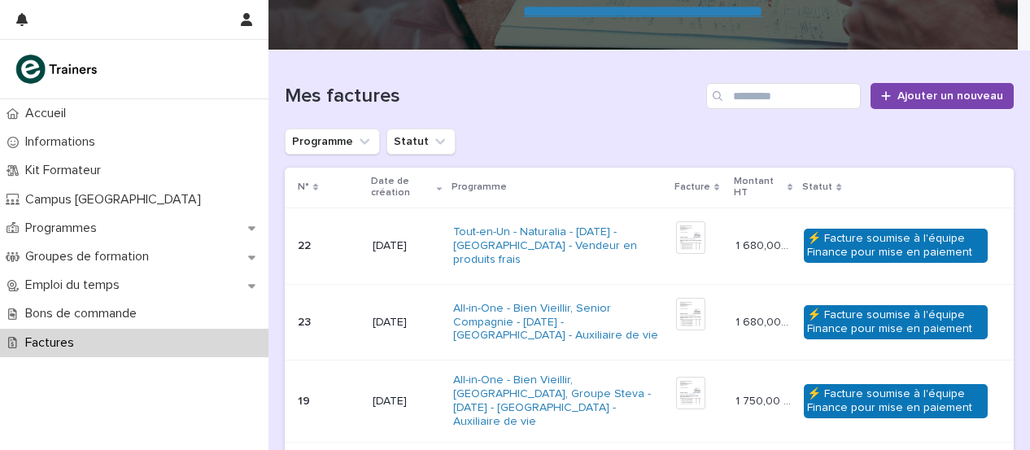
scroll to position [55, 0]
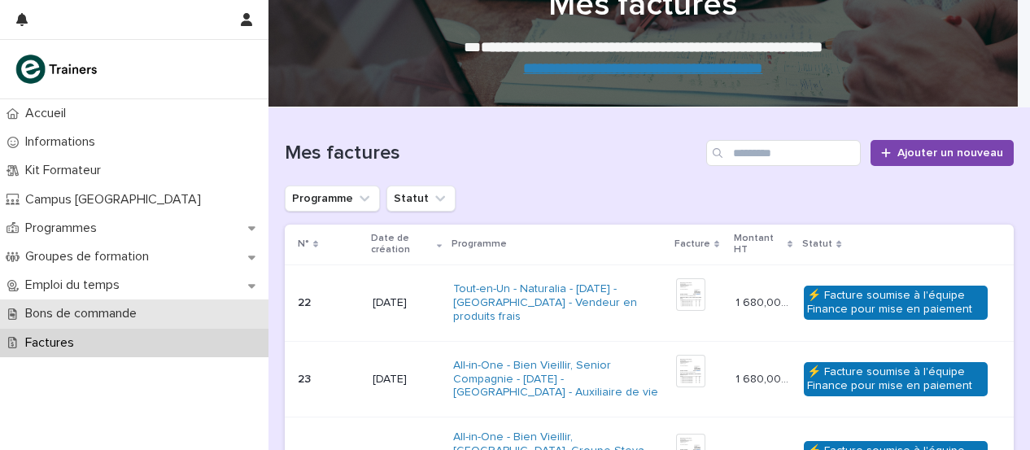
click at [214, 310] on div "Bons de commande" at bounding box center [134, 313] width 269 height 28
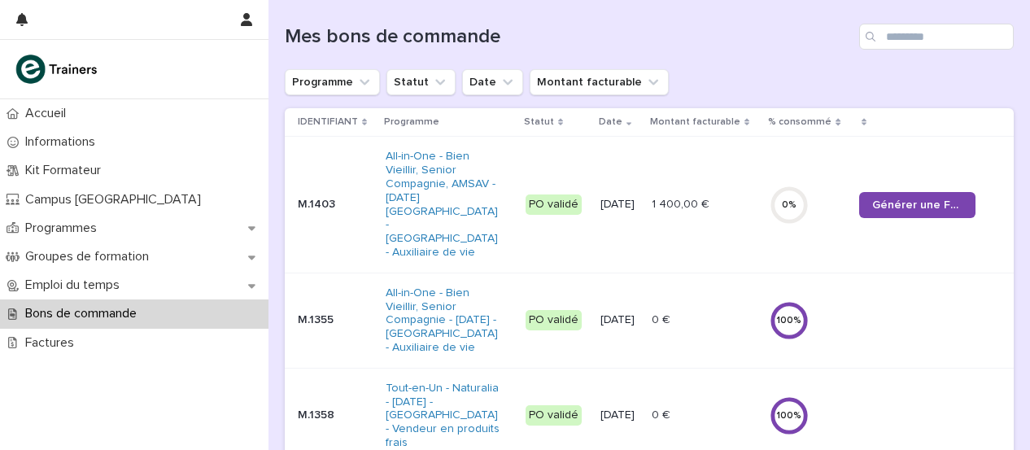
scroll to position [173, 0]
